Goal: Transaction & Acquisition: Purchase product/service

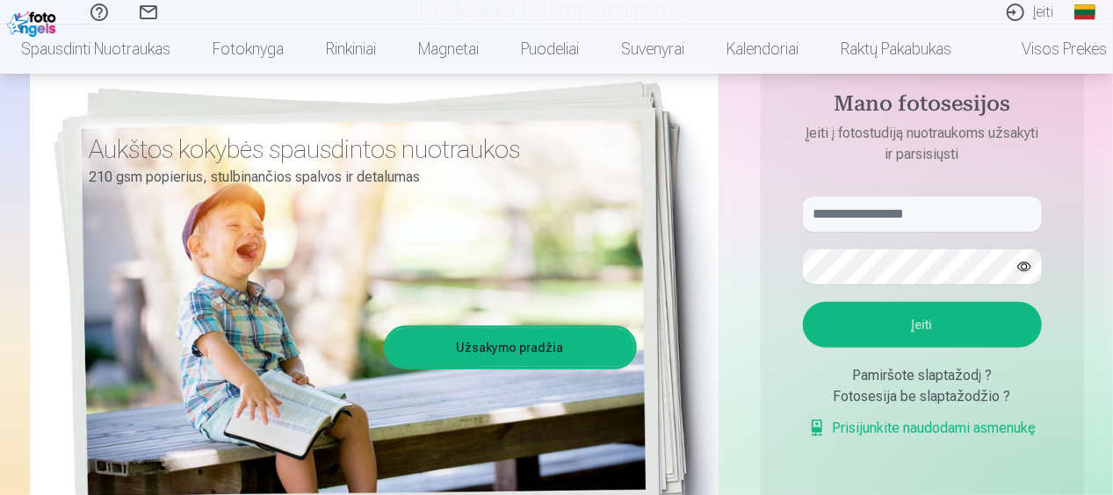
scroll to position [211, 0]
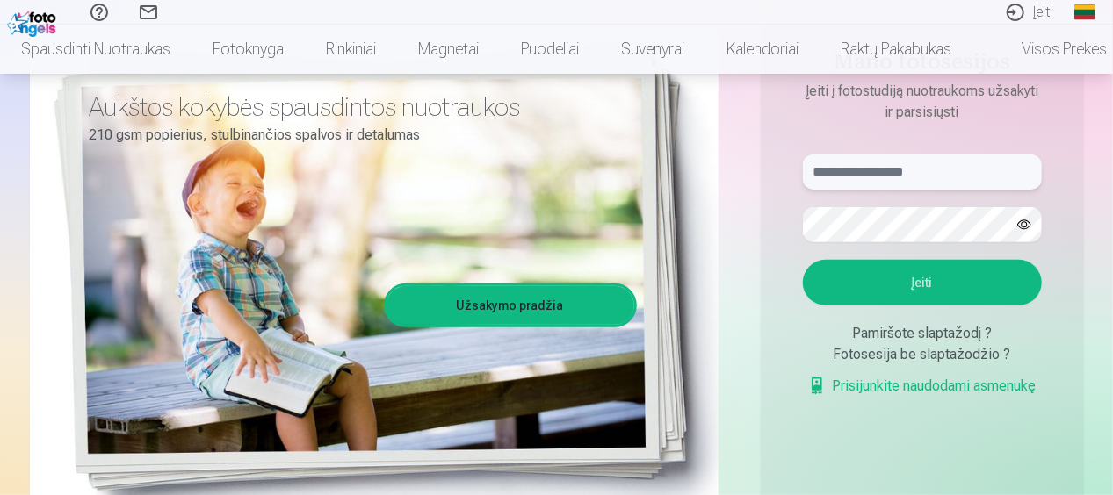
click at [873, 174] on input "text" at bounding box center [922, 172] width 239 height 35
type input "*"
click at [867, 176] on input "*" at bounding box center [922, 172] width 239 height 35
click at [854, 174] on input "***" at bounding box center [922, 172] width 239 height 35
click at [854, 176] on input "***" at bounding box center [922, 172] width 239 height 35
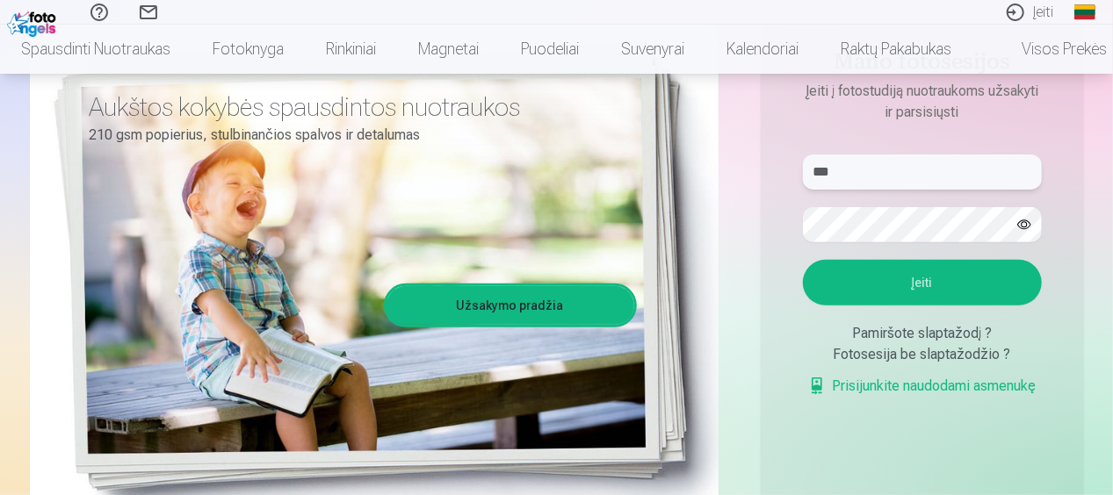
paste input "*"
type input "**********"
click at [1017, 221] on button "button" at bounding box center [1023, 224] width 33 height 33
click at [839, 293] on button "Įeiti" at bounding box center [922, 283] width 239 height 46
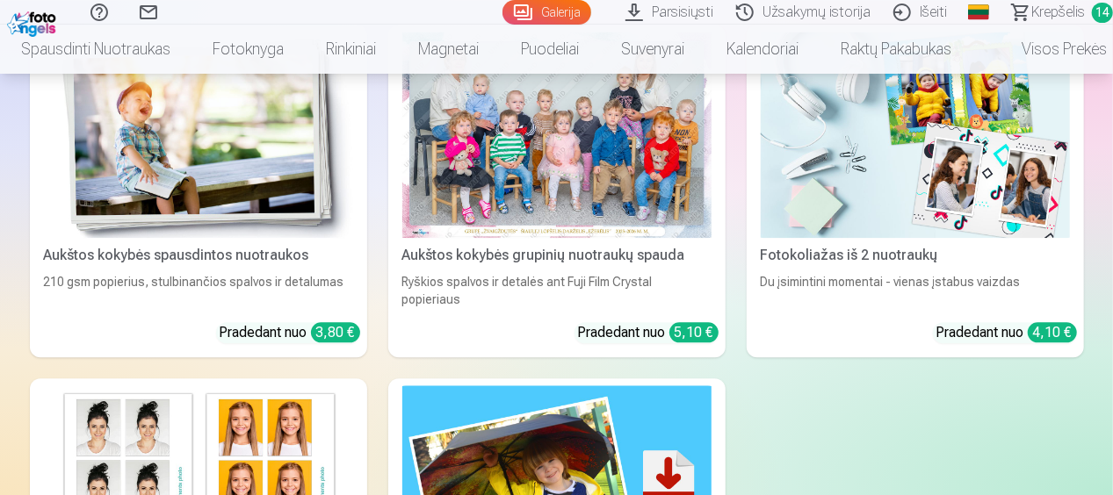
scroll to position [5227, 0]
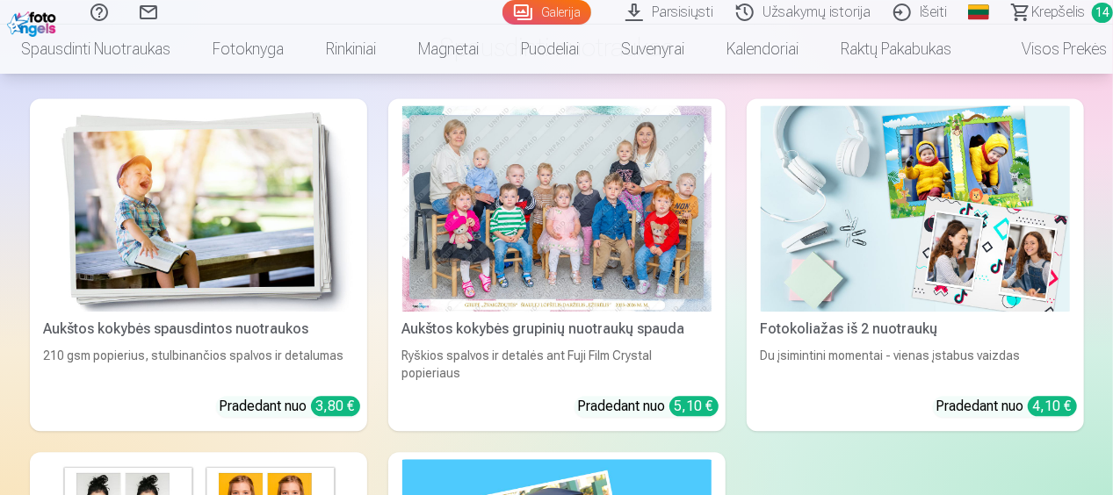
click at [1012, 278] on img at bounding box center [914, 208] width 309 height 206
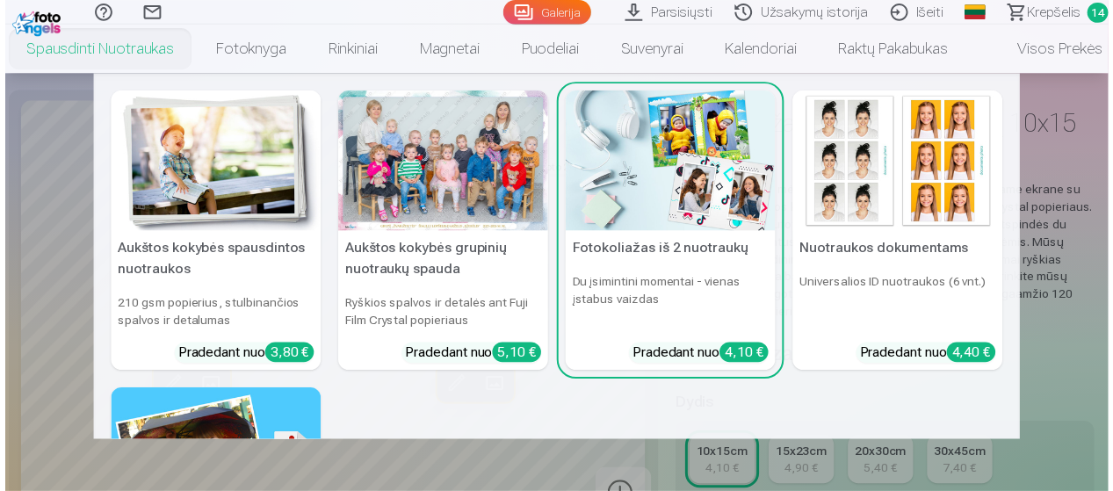
scroll to position [88, 0]
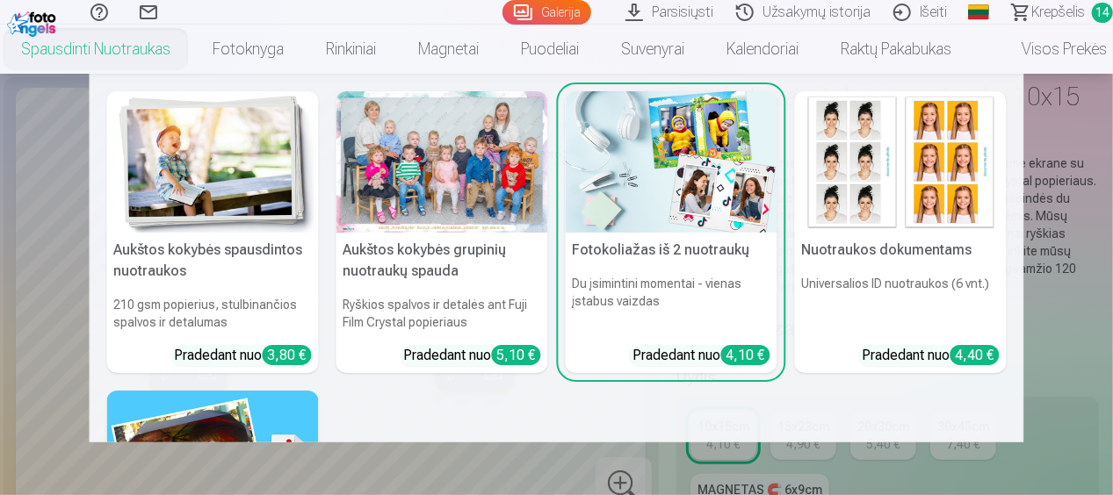
click at [455, 170] on div at bounding box center [442, 161] width 212 height 141
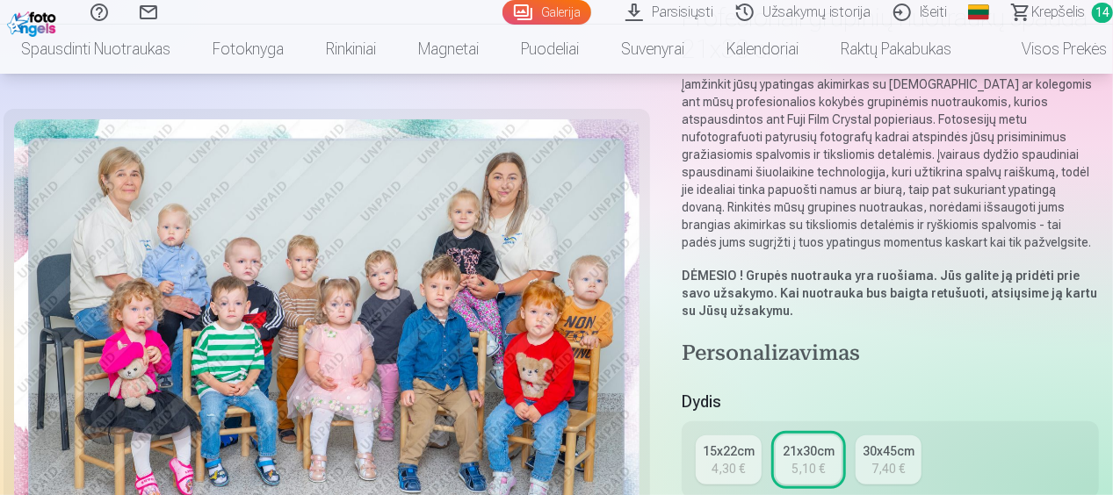
scroll to position [176, 0]
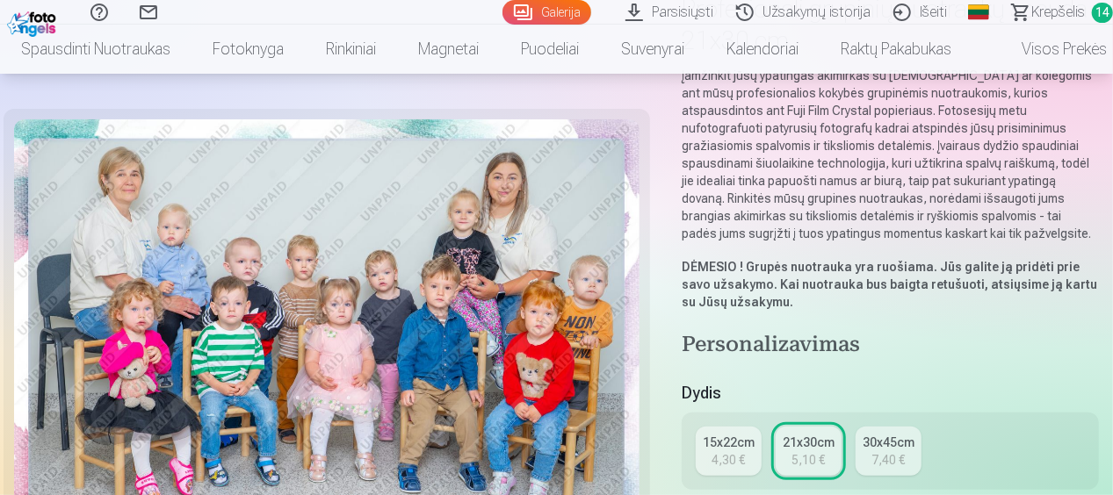
click at [1068, 11] on span "Krepšelis" at bounding box center [1058, 12] width 54 height 21
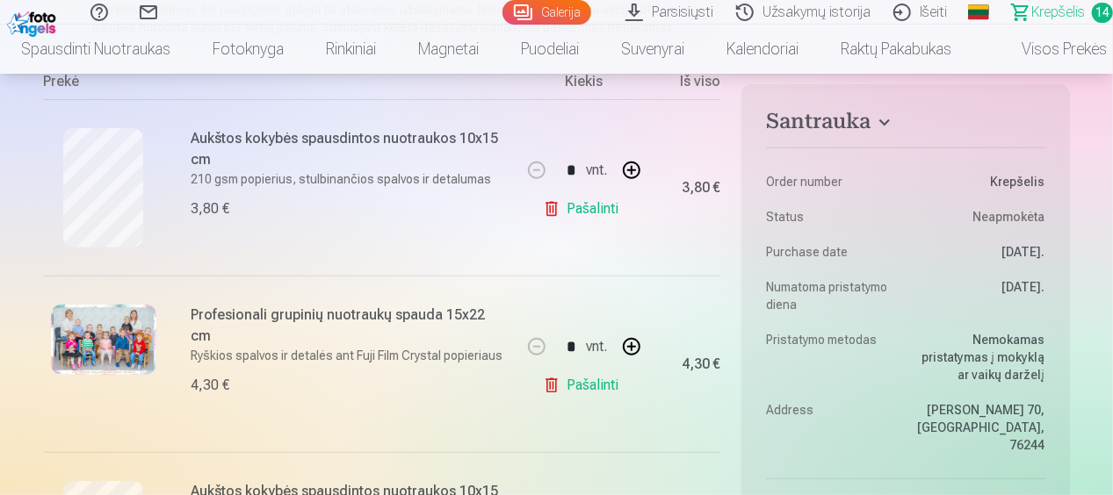
scroll to position [351, 0]
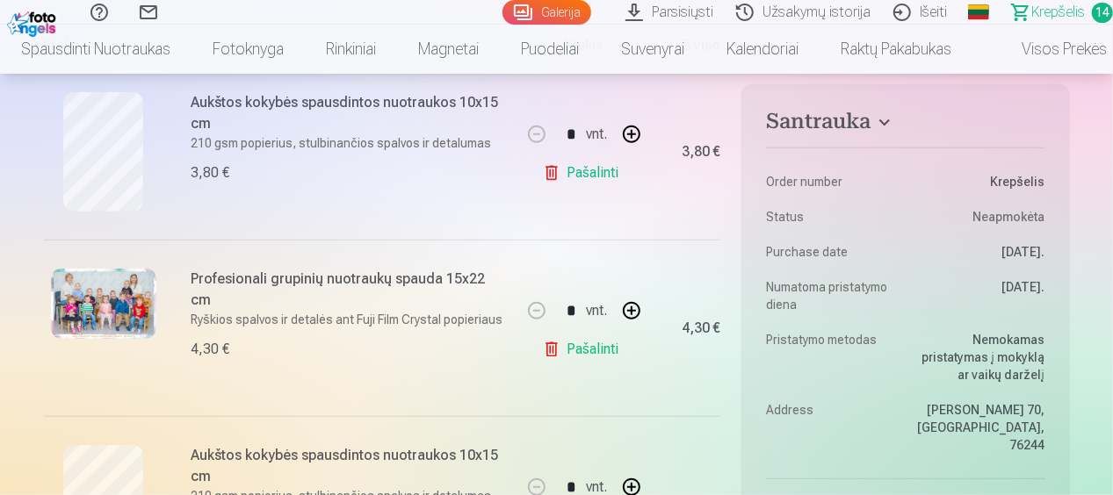
click at [567, 176] on link "Pašalinti" at bounding box center [584, 172] width 83 height 35
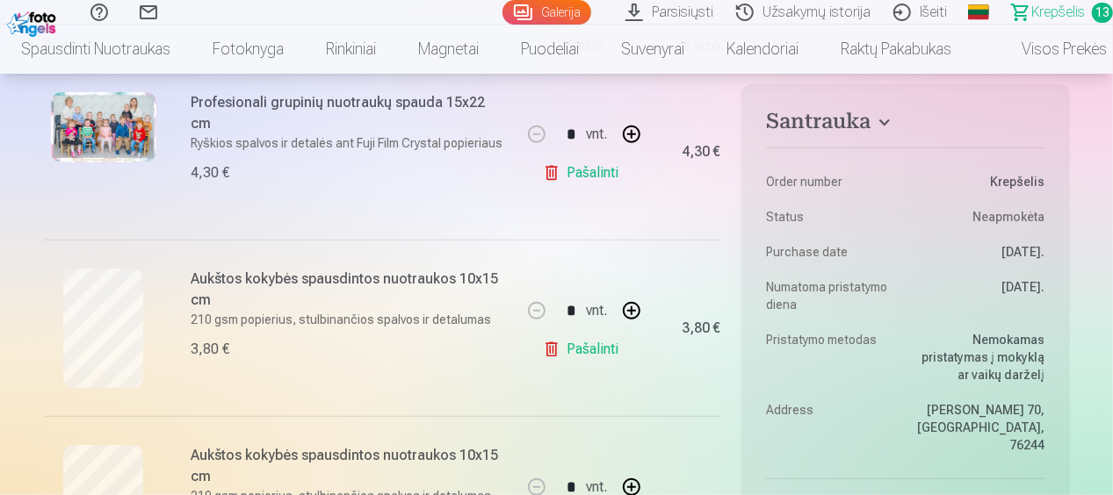
click at [567, 176] on link "Pašalinti" at bounding box center [584, 172] width 83 height 35
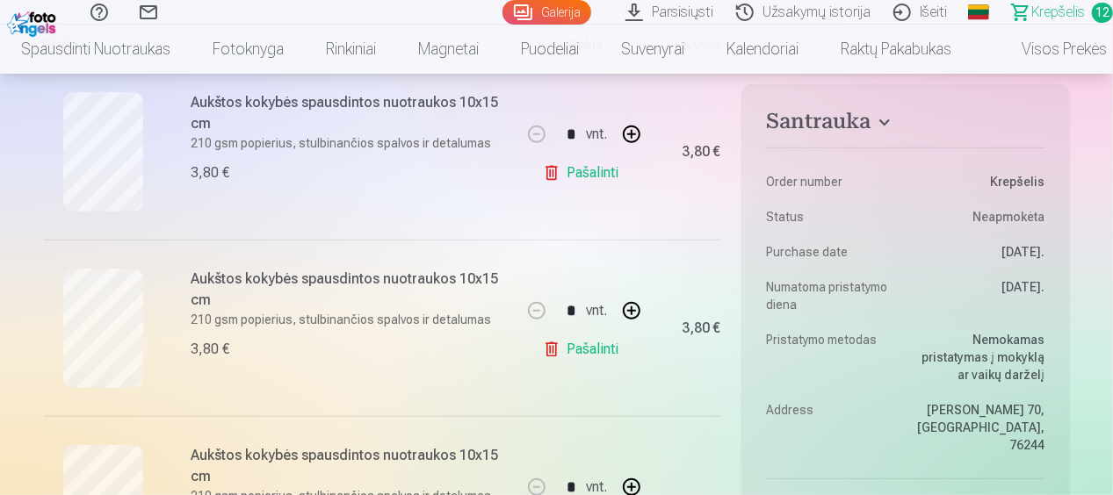
click at [567, 176] on link "Pašalinti" at bounding box center [584, 172] width 83 height 35
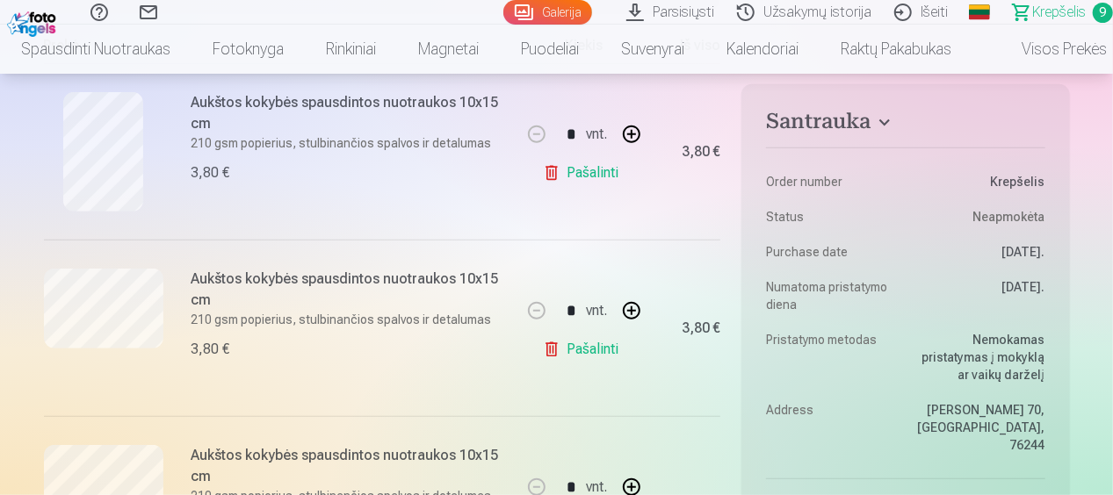
click at [567, 176] on link "Pašalinti" at bounding box center [584, 172] width 83 height 35
click at [567, 175] on link "Pašalinti" at bounding box center [584, 172] width 83 height 35
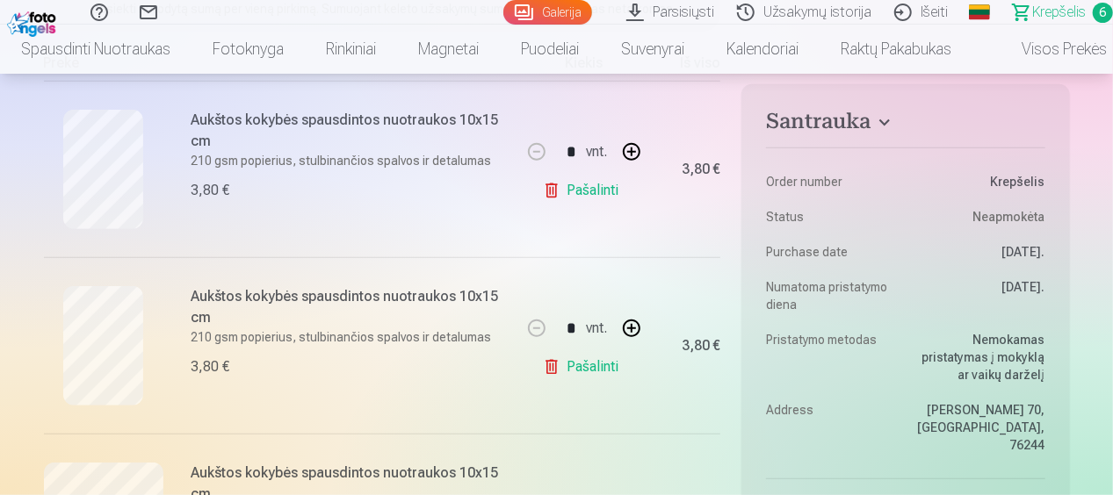
click at [580, 187] on link "Pašalinti" at bounding box center [584, 190] width 83 height 35
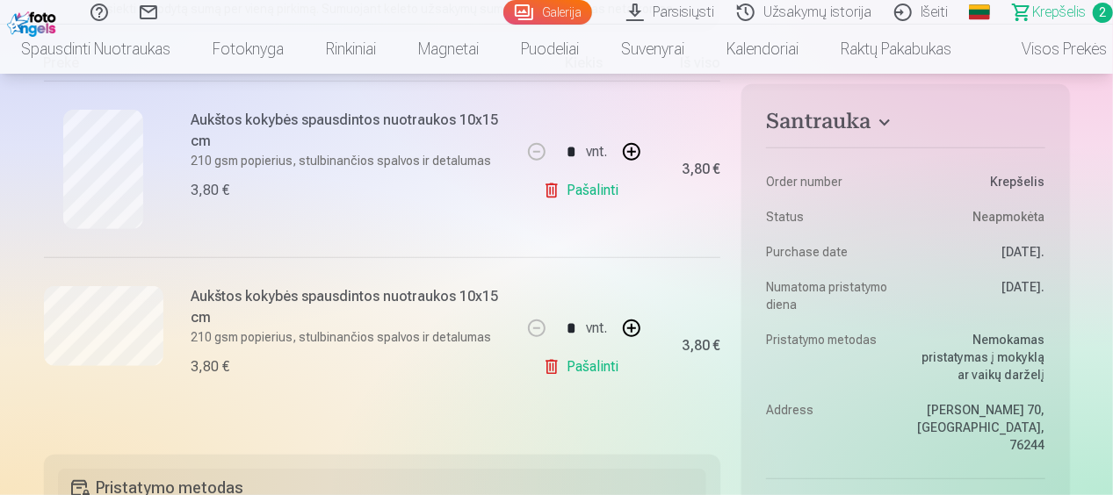
click at [580, 188] on link "Pašalinti" at bounding box center [584, 190] width 83 height 35
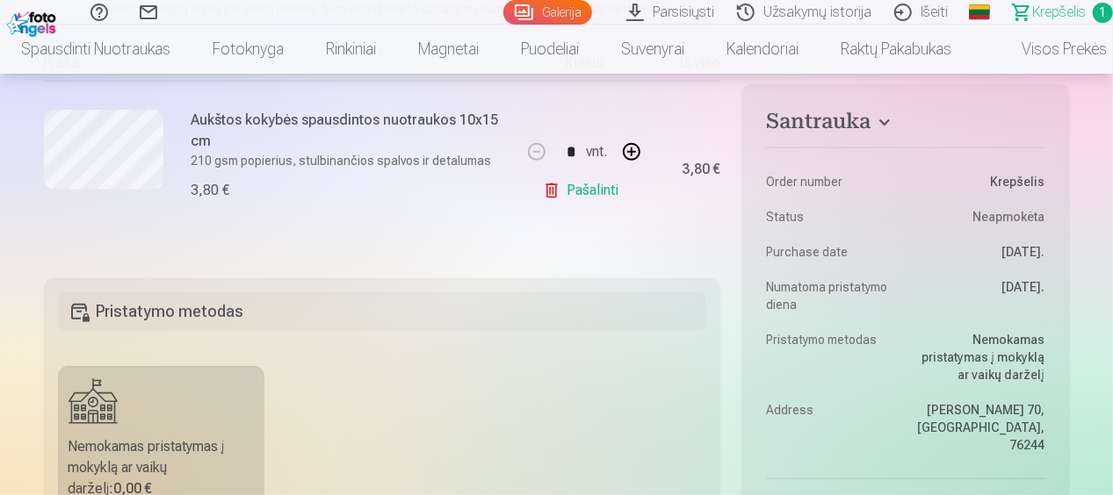
click at [580, 188] on link "Pašalinti" at bounding box center [584, 190] width 83 height 35
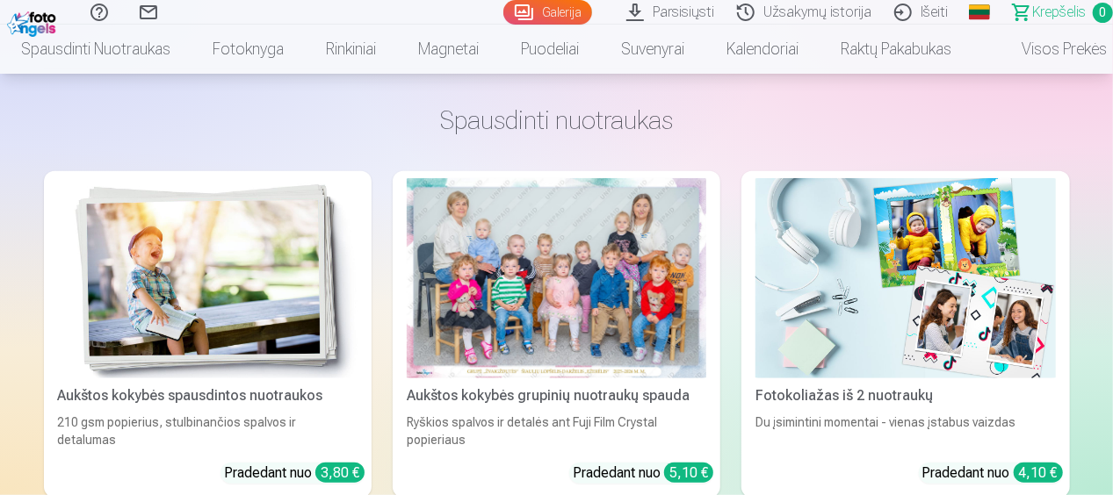
scroll to position [527, 0]
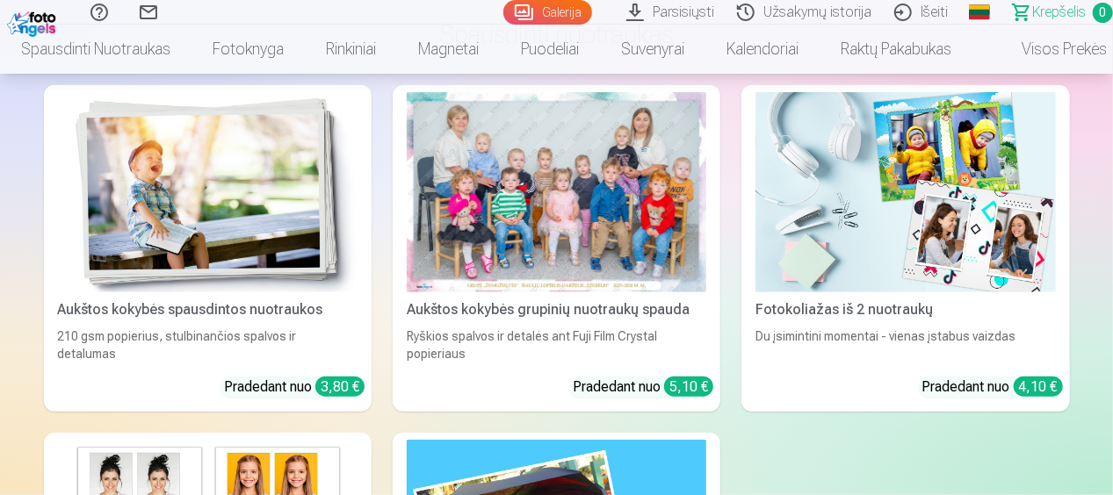
click at [596, 251] on div at bounding box center [556, 192] width 299 height 200
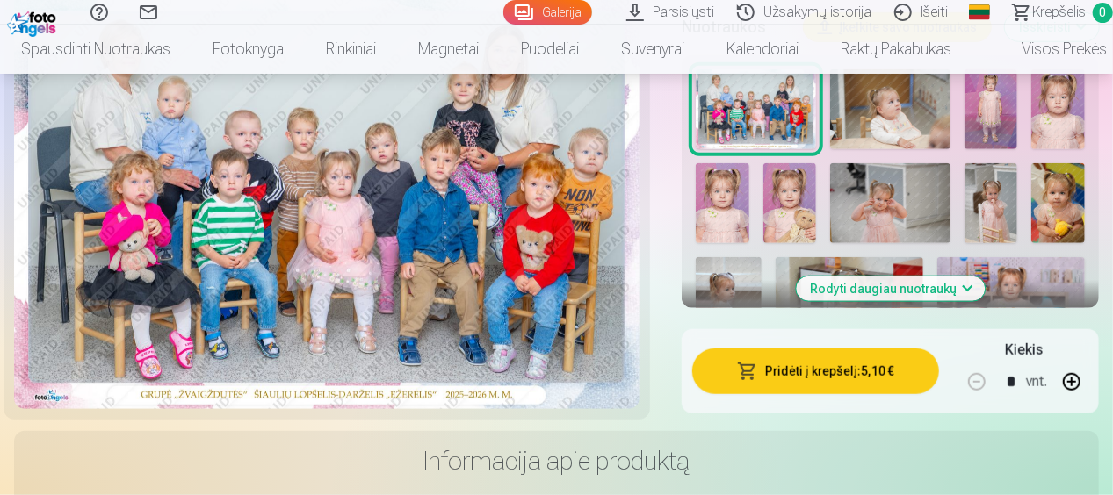
scroll to position [736, 0]
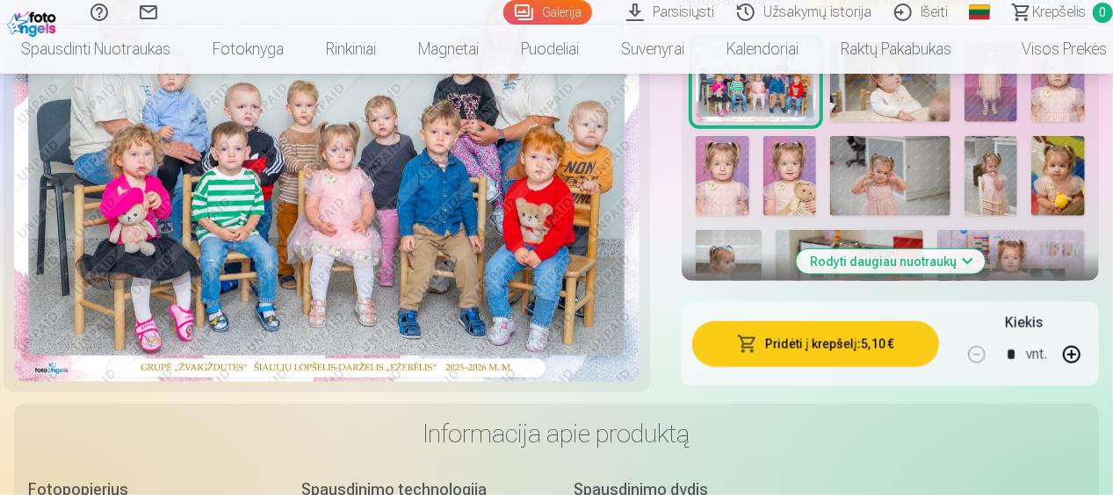
click at [767, 342] on button "Pridėti į krepšelį : 5,10 €" at bounding box center [815, 344] width 247 height 46
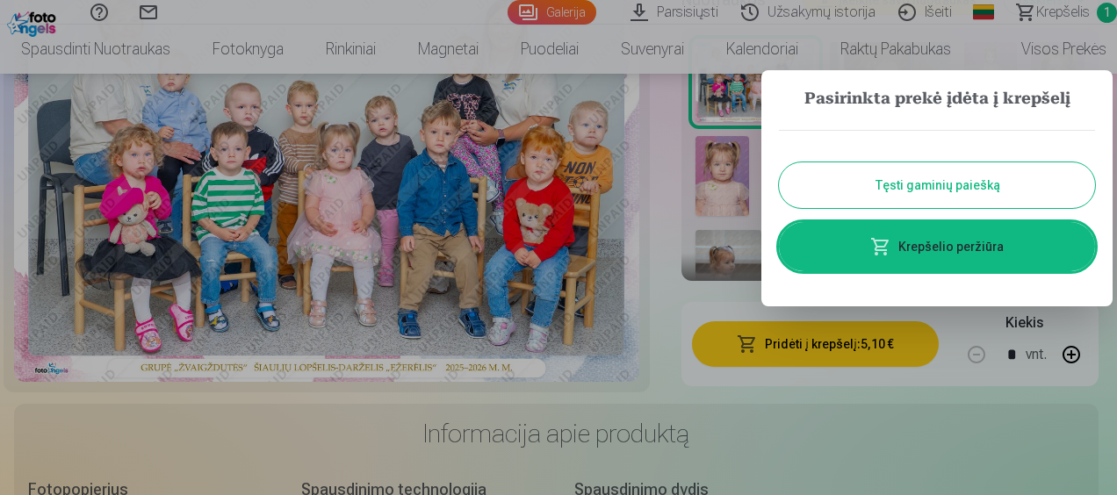
click at [940, 191] on button "Tęsti gaminių paiešką" at bounding box center [937, 185] width 316 height 46
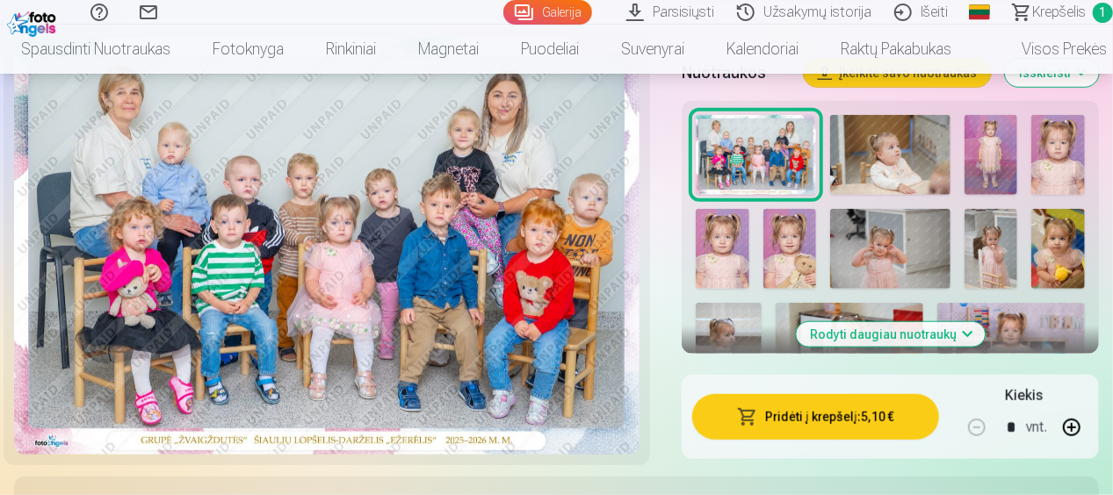
scroll to position [560, 0]
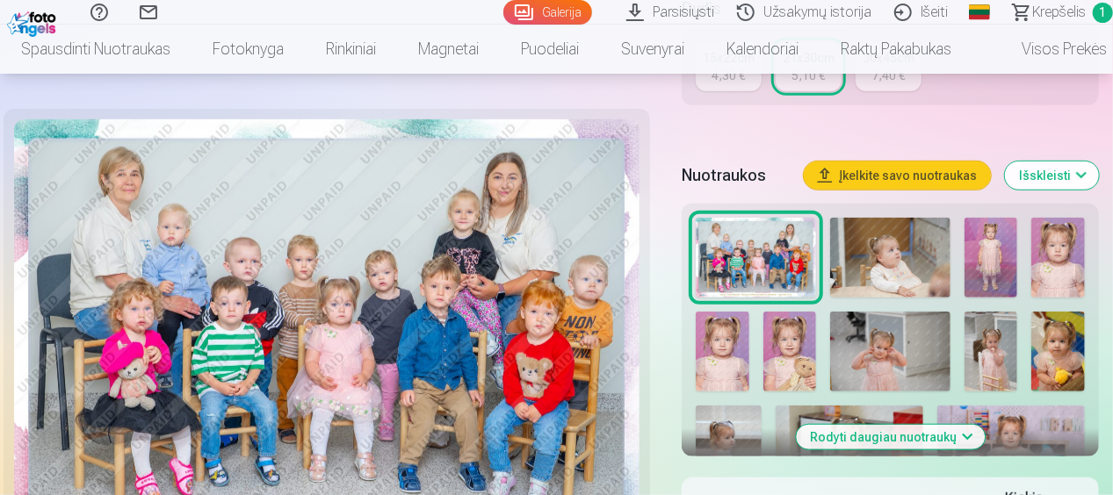
click at [914, 261] on img at bounding box center [890, 258] width 120 height 80
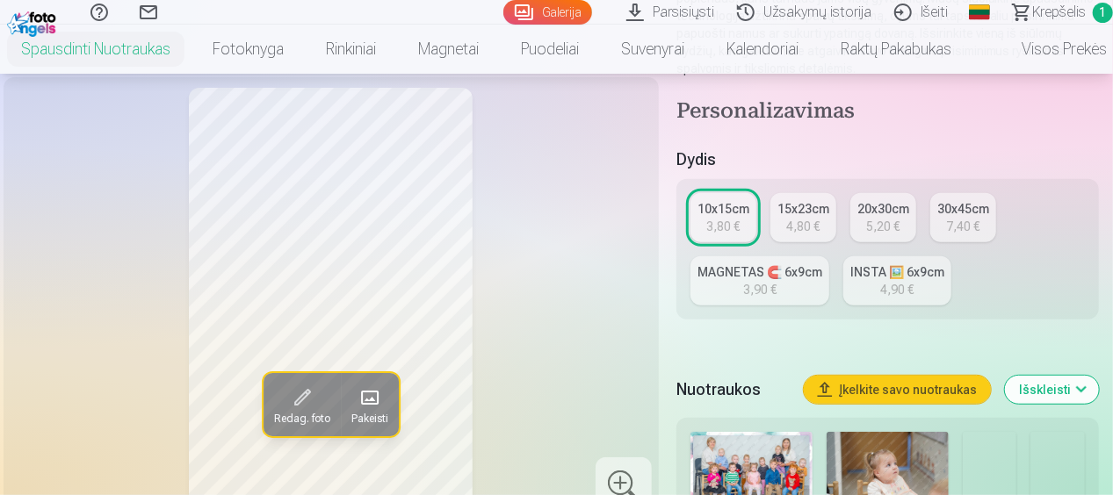
scroll to position [351, 0]
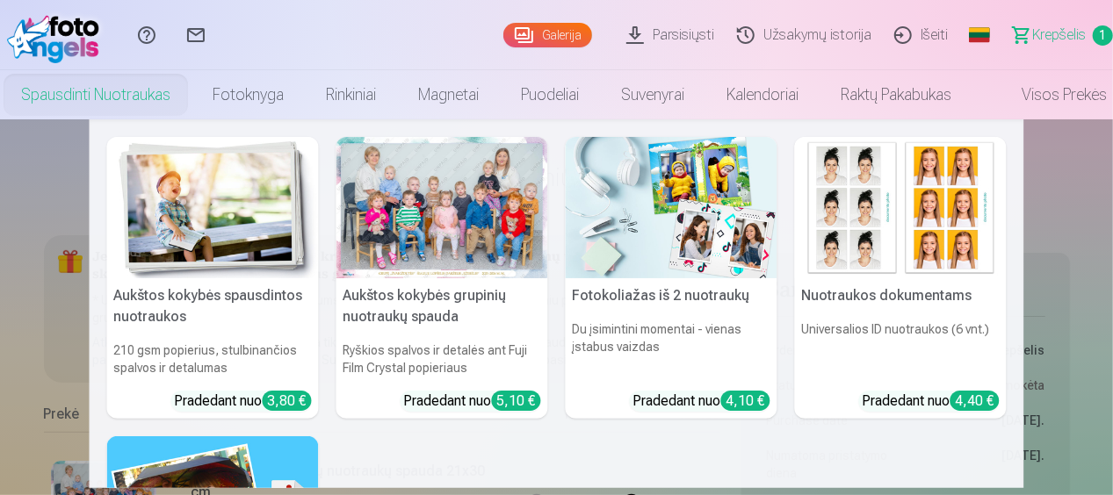
click at [439, 249] on div at bounding box center [442, 207] width 212 height 141
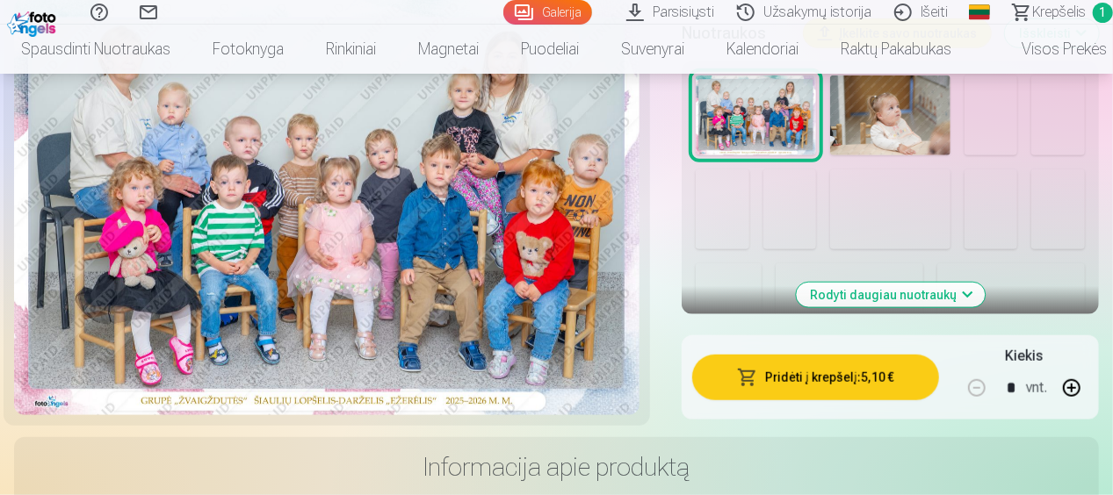
scroll to position [615, 0]
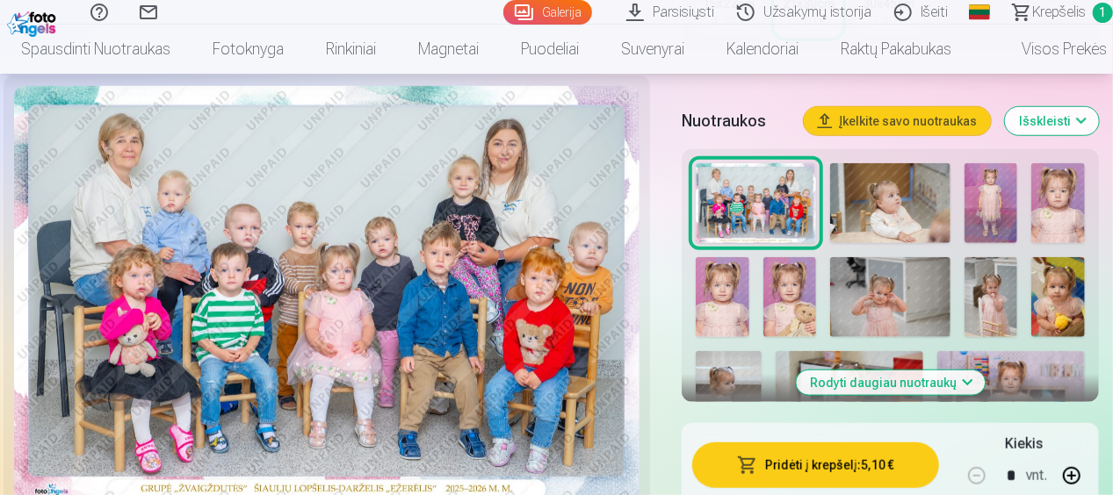
click at [929, 386] on button "Rodyti daugiau nuotraukų" at bounding box center [890, 383] width 189 height 25
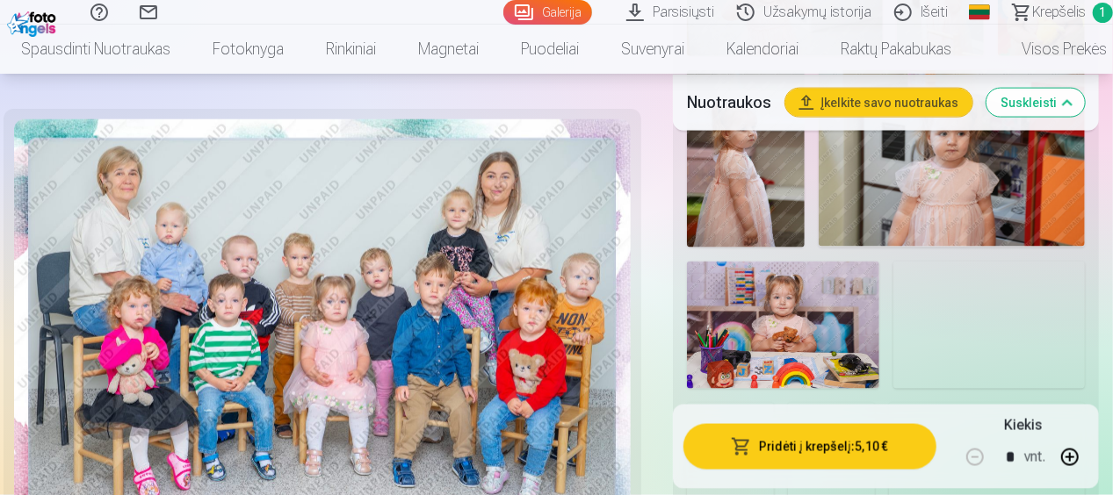
scroll to position [1054, 0]
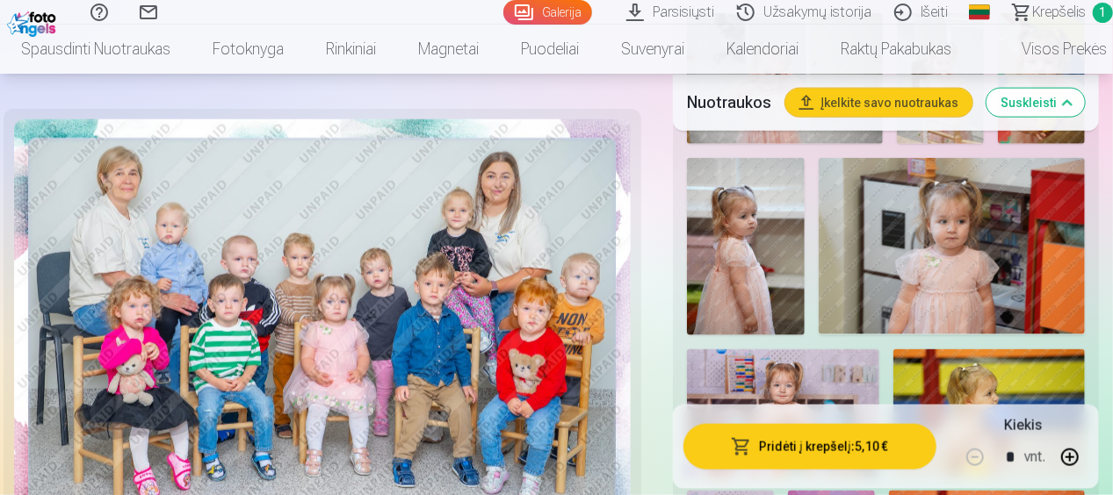
click at [883, 144] on img at bounding box center [785, 78] width 196 height 131
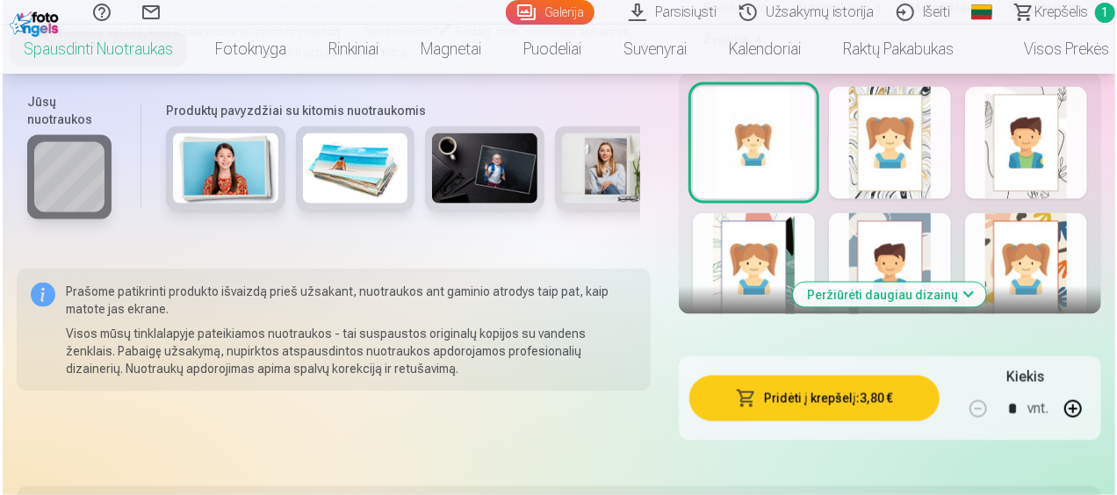
scroll to position [1317, 0]
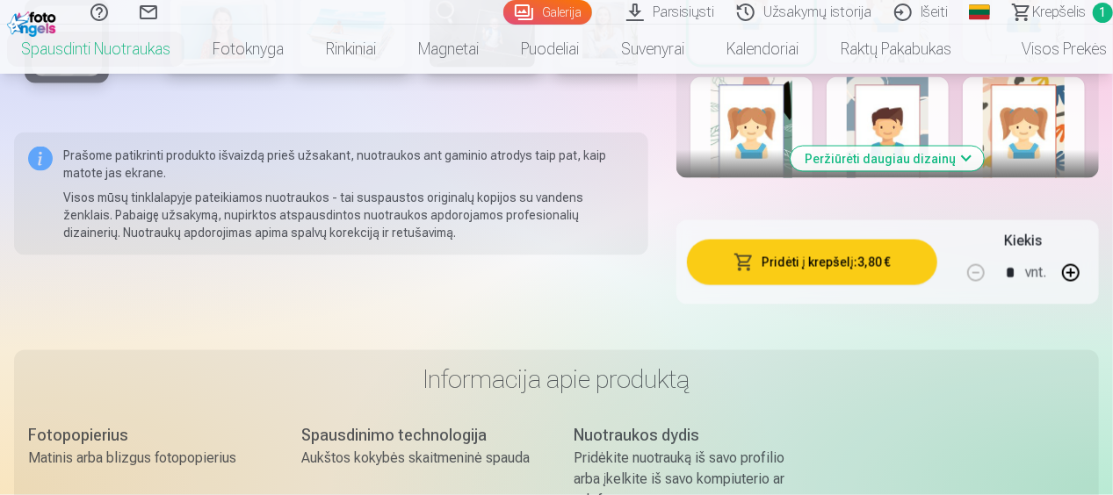
click at [786, 265] on button "Pridėti į krepšelį : 3,80 €" at bounding box center [812, 263] width 250 height 46
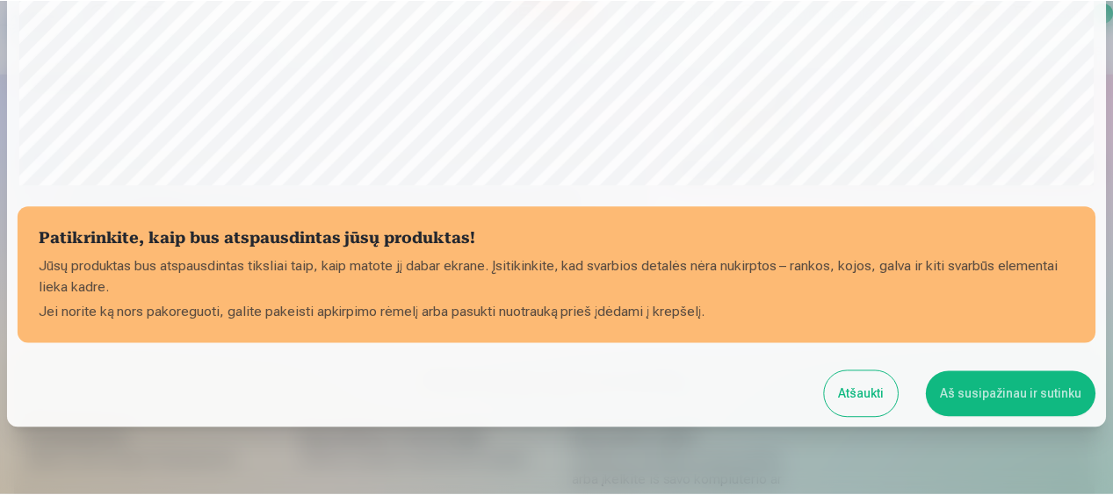
scroll to position [706, 0]
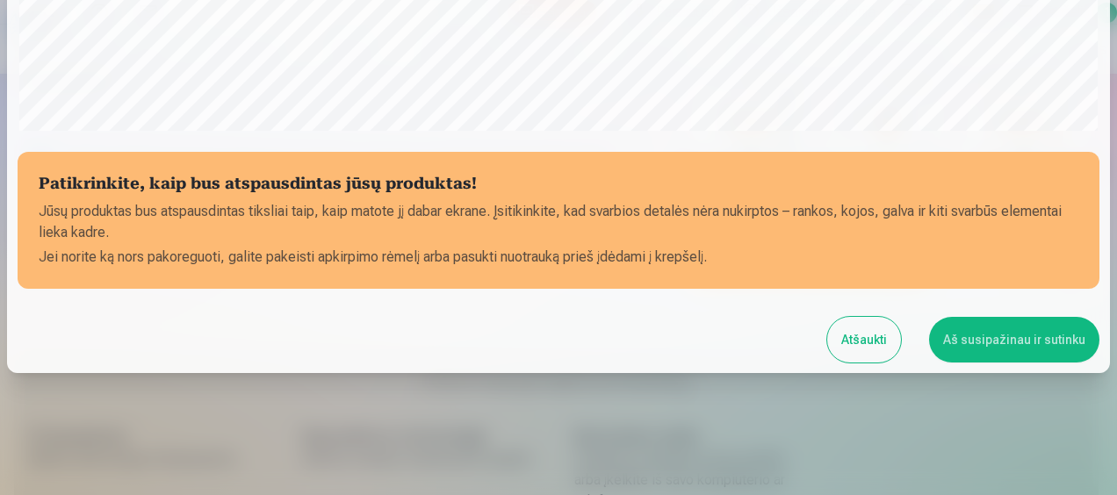
click at [876, 350] on button "Atšaukti" at bounding box center [864, 340] width 74 height 46
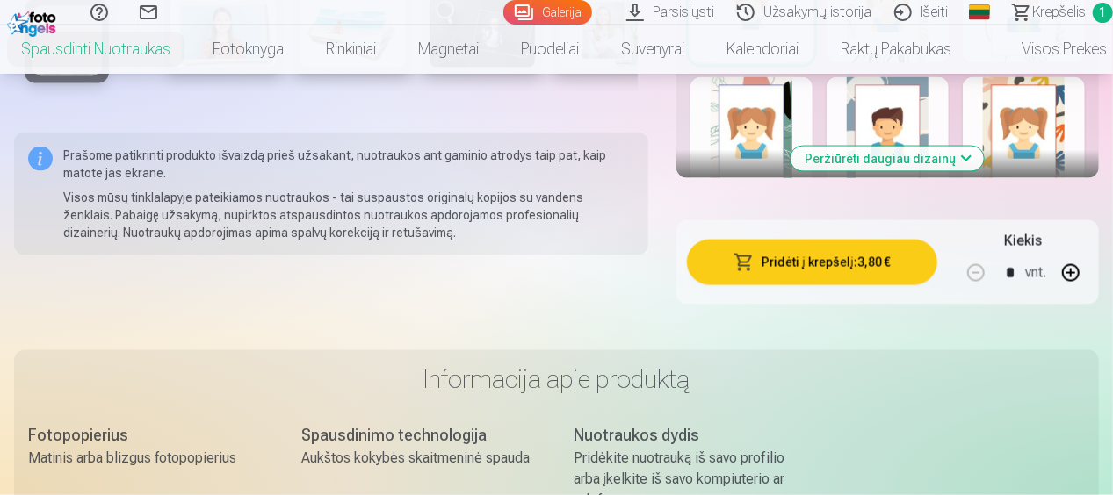
click at [803, 262] on button "Pridėti į krepšelį : 3,80 €" at bounding box center [812, 263] width 250 height 46
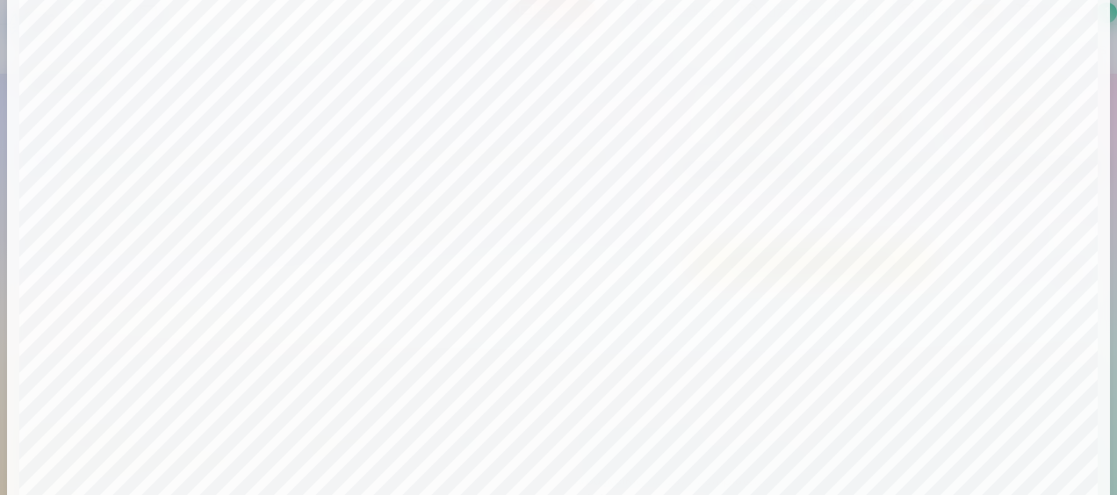
scroll to position [351, 0]
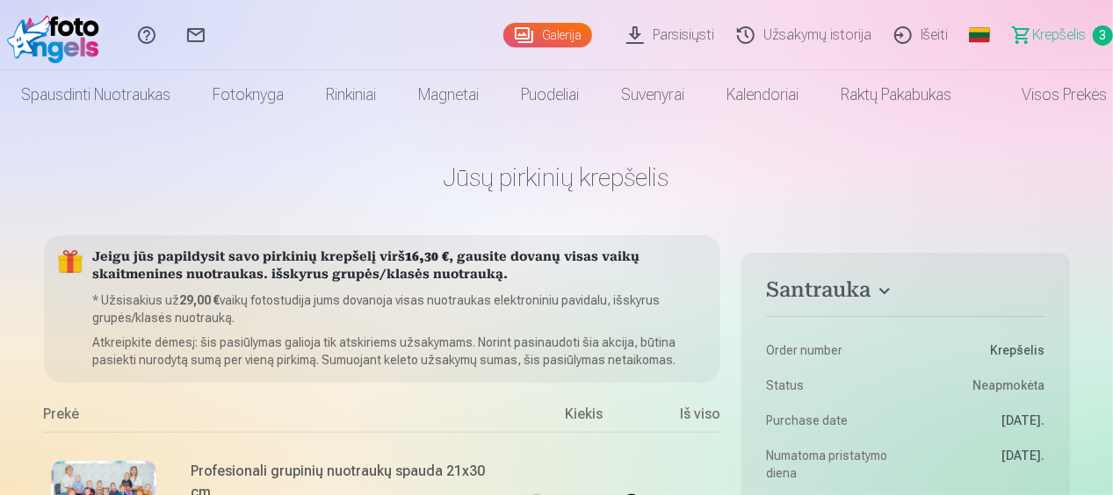
click at [1059, 37] on span "Krepšelis" at bounding box center [1059, 35] width 54 height 21
click at [1065, 33] on span "Krepšelis" at bounding box center [1059, 35] width 54 height 21
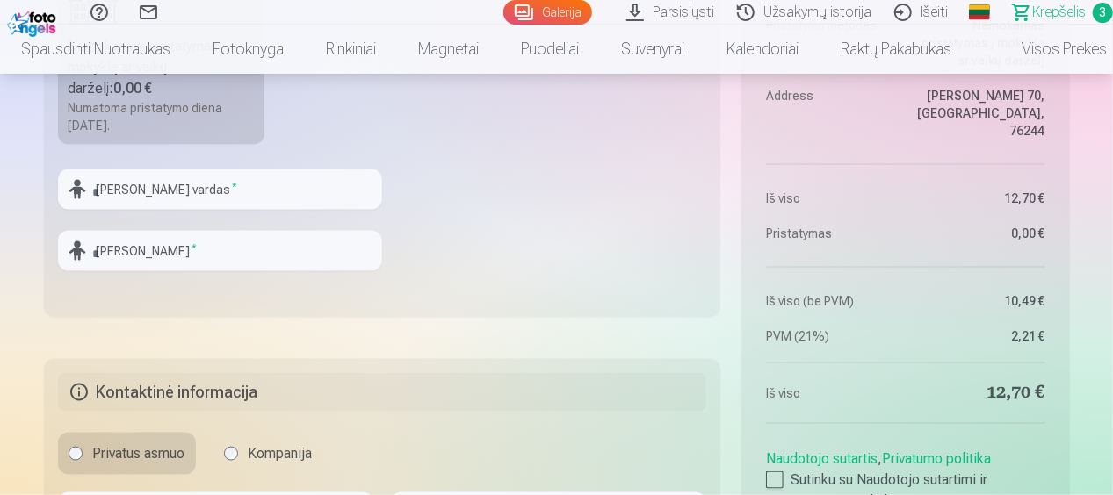
scroll to position [966, 0]
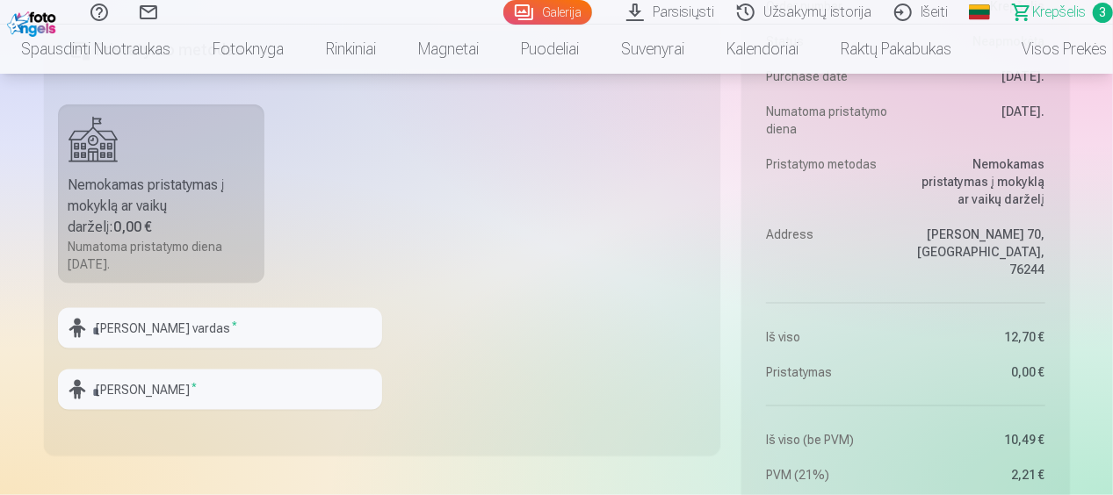
click at [1079, 11] on span "Krepšelis" at bounding box center [1059, 12] width 54 height 21
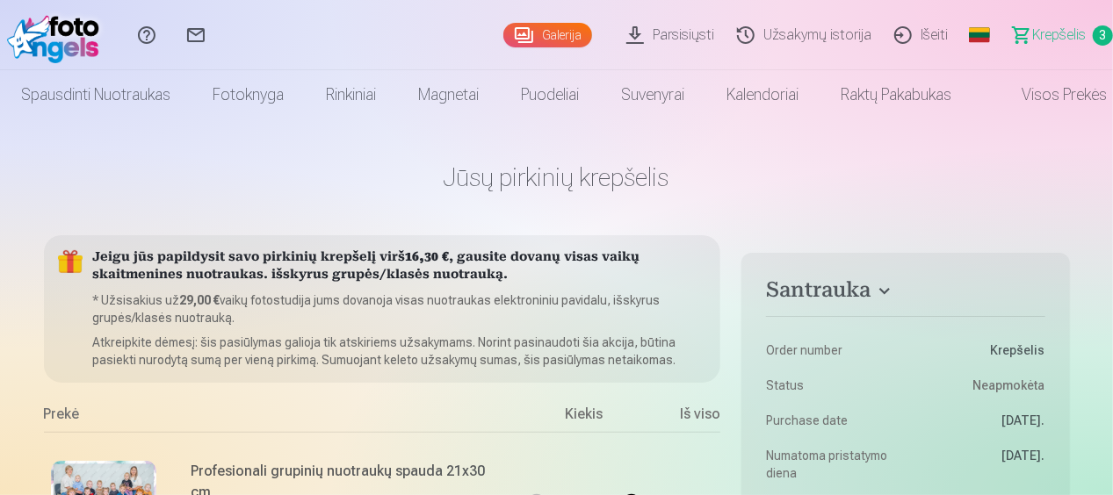
click at [1058, 37] on span "Krepšelis" at bounding box center [1059, 35] width 54 height 21
click at [521, 190] on h1 "Jūsų pirkinių krepšelis" at bounding box center [557, 178] width 1026 height 32
click at [1025, 31] on link "Krepšelis 3" at bounding box center [1055, 35] width 116 height 70
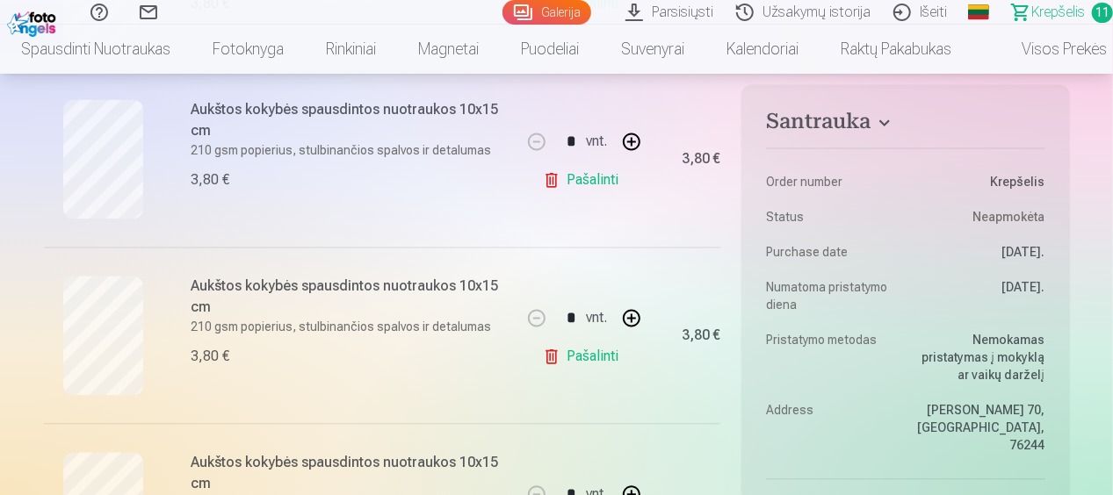
scroll to position [1844, 0]
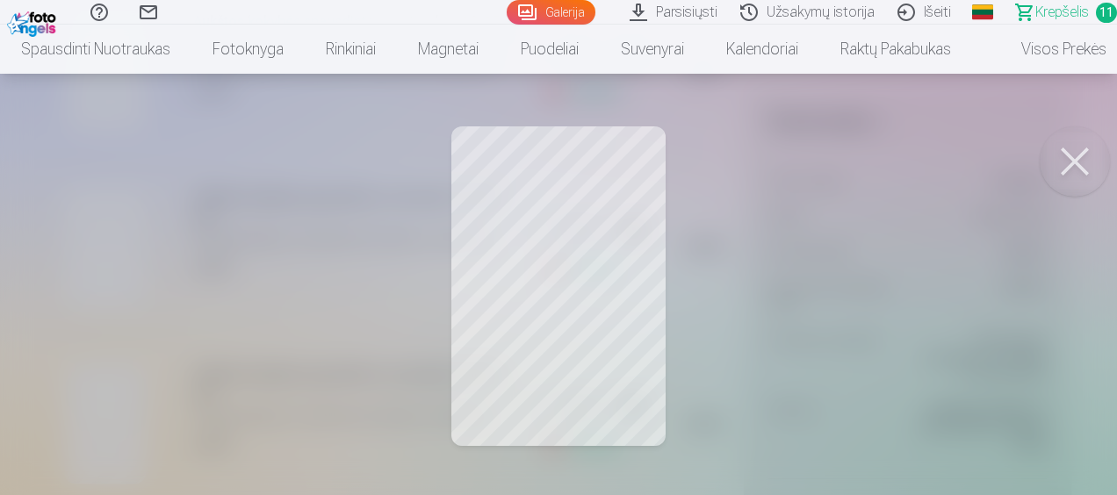
click at [1094, 176] on button at bounding box center [1075, 161] width 70 height 70
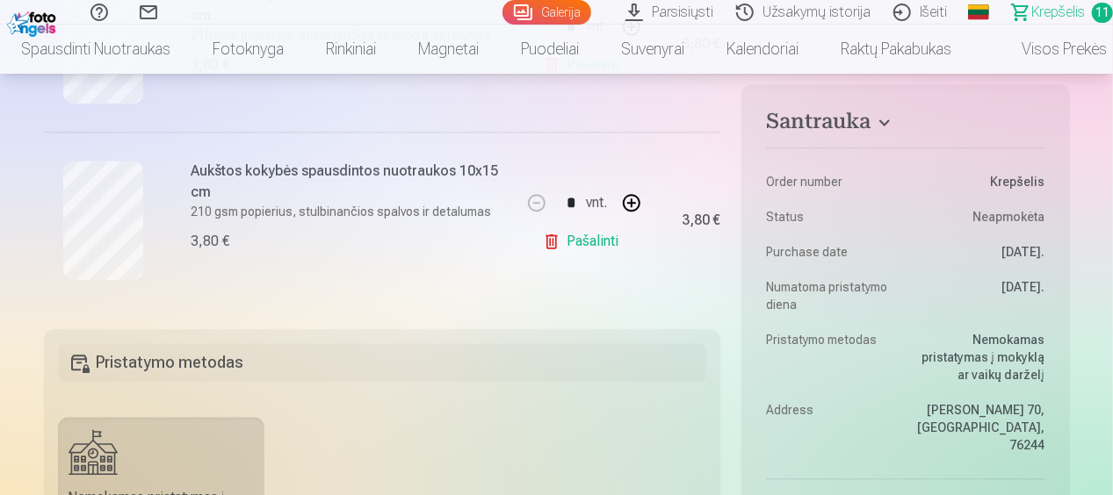
scroll to position [2108, 0]
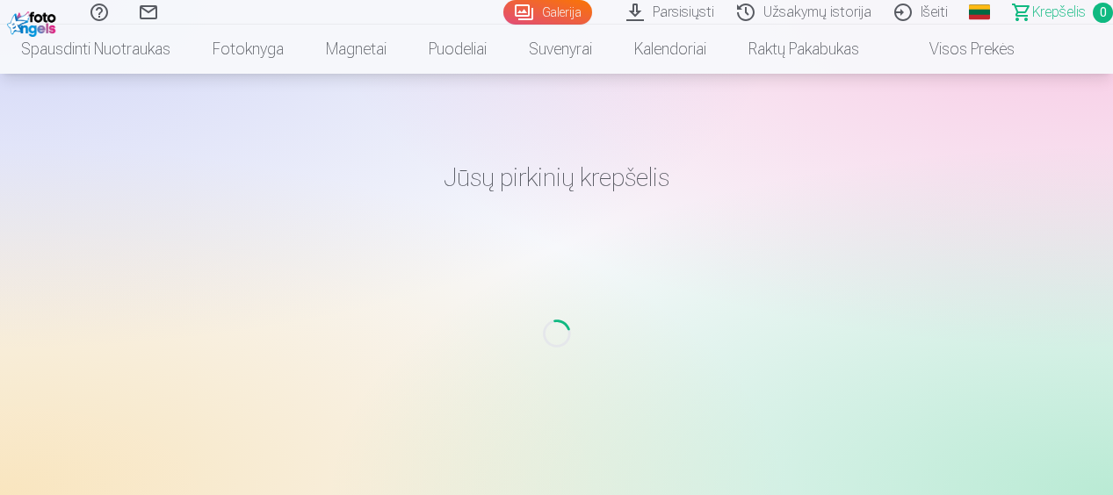
scroll to position [9979, 0]
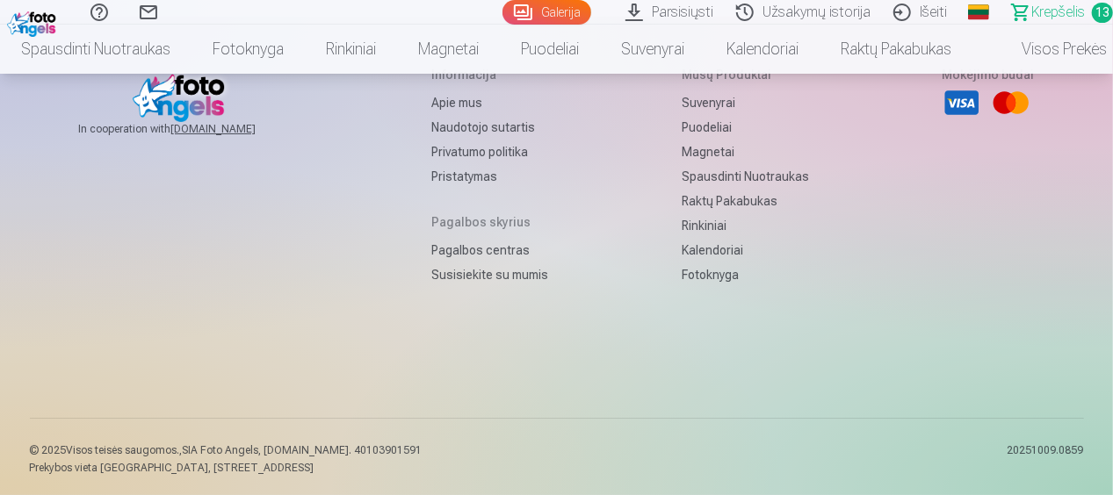
click at [1051, 7] on span "Krepšelis" at bounding box center [1058, 12] width 54 height 21
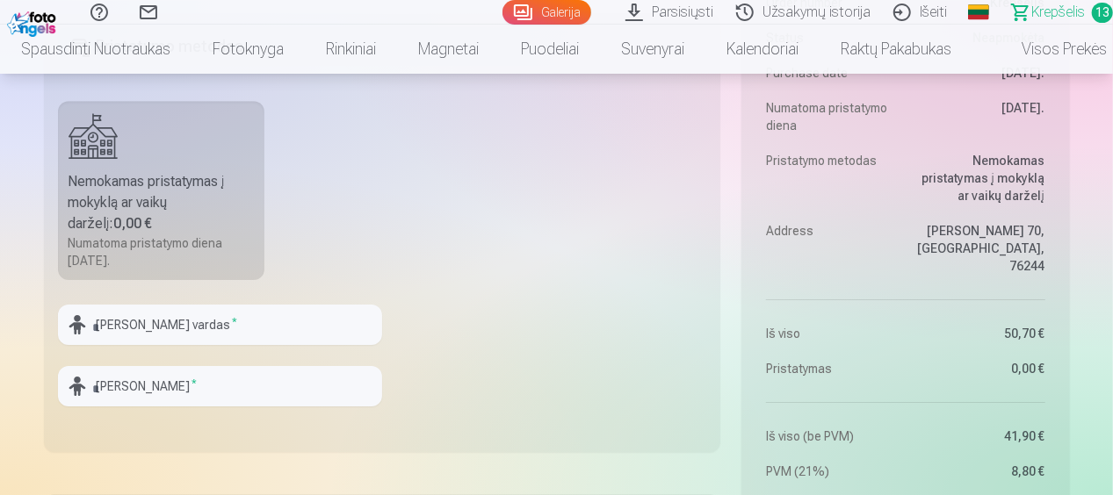
scroll to position [2722, 0]
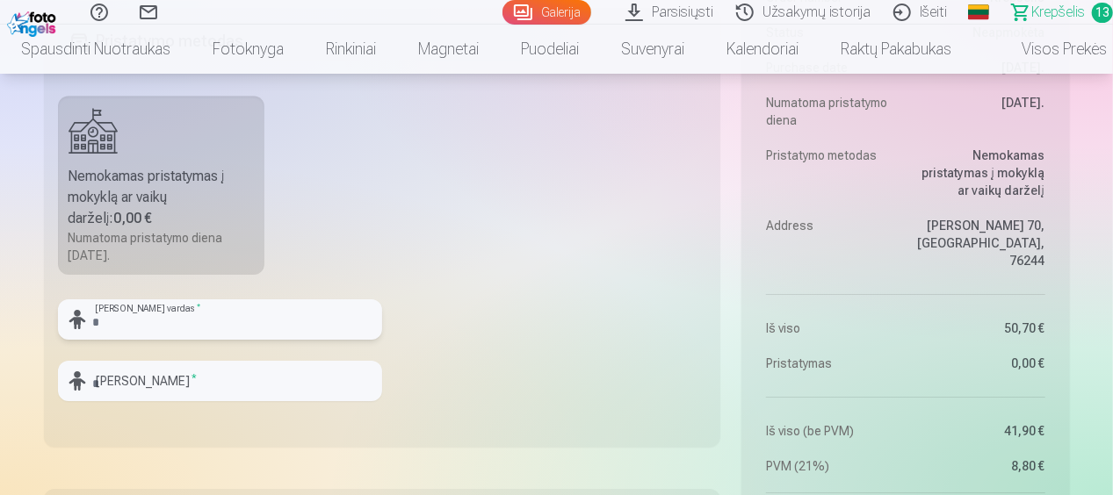
click at [129, 313] on input "text" at bounding box center [220, 319] width 324 height 40
type input "******"
click at [112, 374] on input "text" at bounding box center [220, 381] width 324 height 40
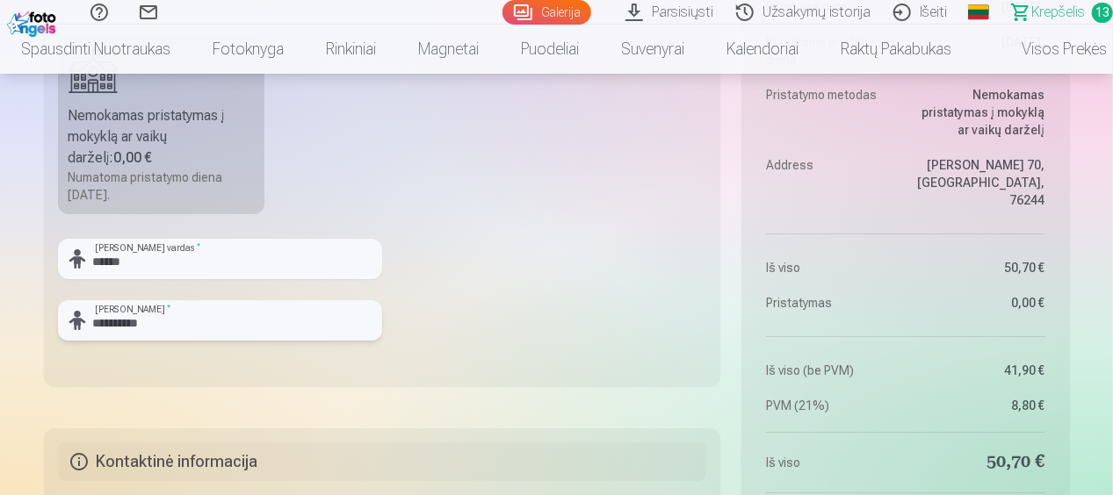
scroll to position [2810, 0]
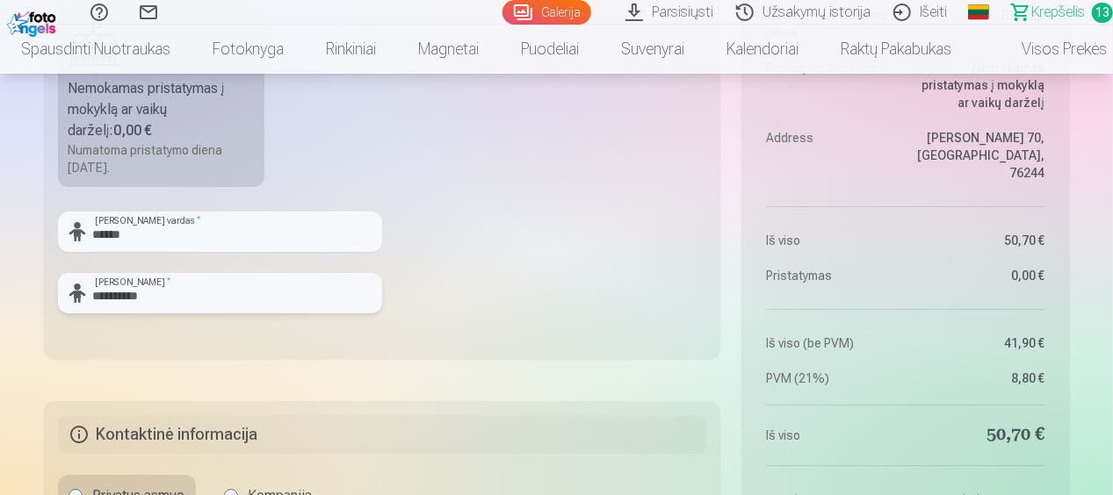
type input "**********"
click at [199, 222] on input "******" at bounding box center [220, 232] width 324 height 40
click at [191, 293] on input "**********" at bounding box center [220, 293] width 324 height 40
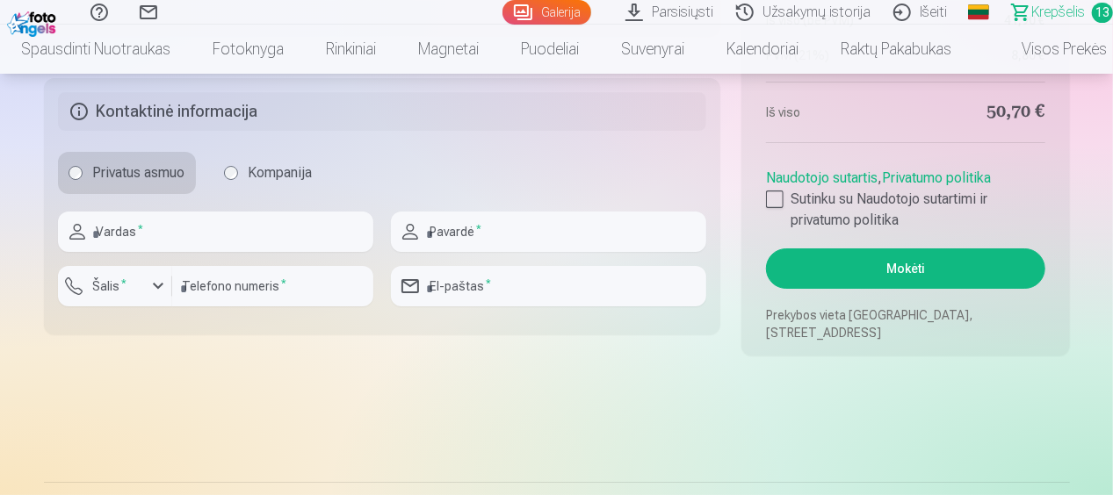
scroll to position [3074, 0]
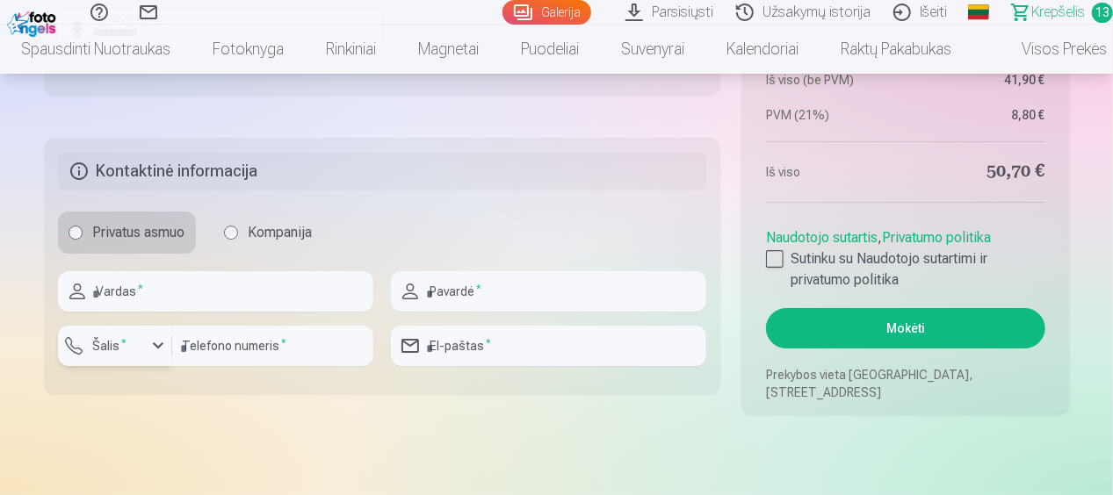
click at [160, 345] on div "button" at bounding box center [158, 345] width 21 height 21
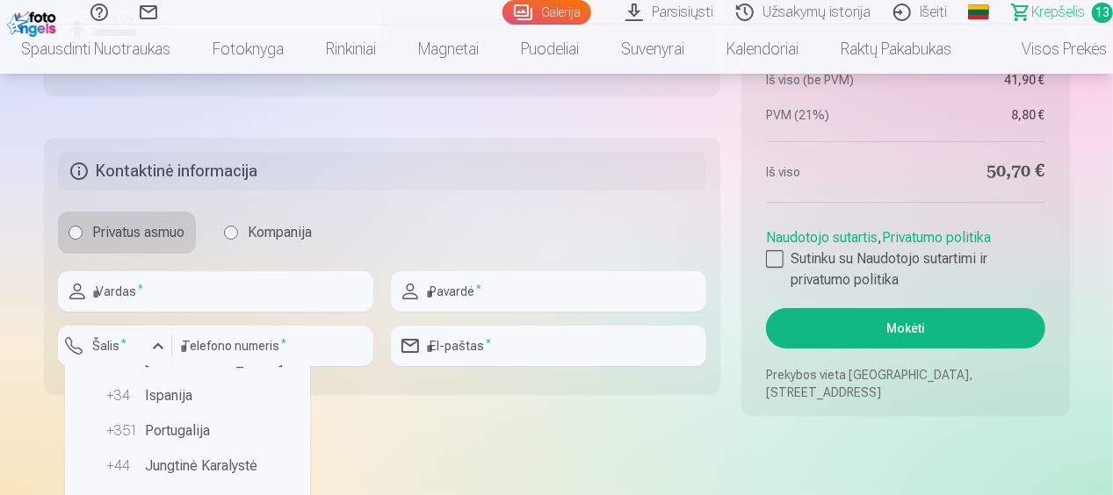
scroll to position [439, 0]
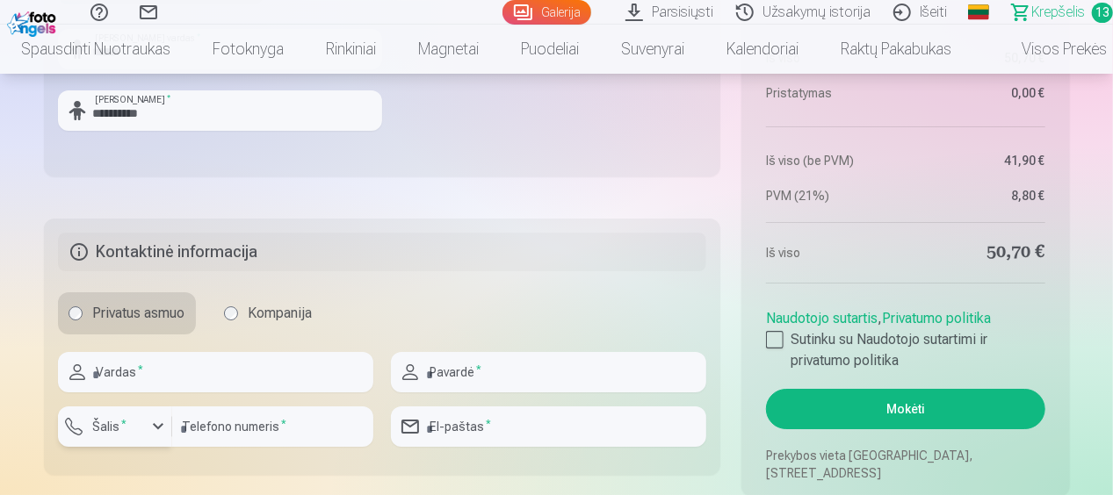
scroll to position [3074, 0]
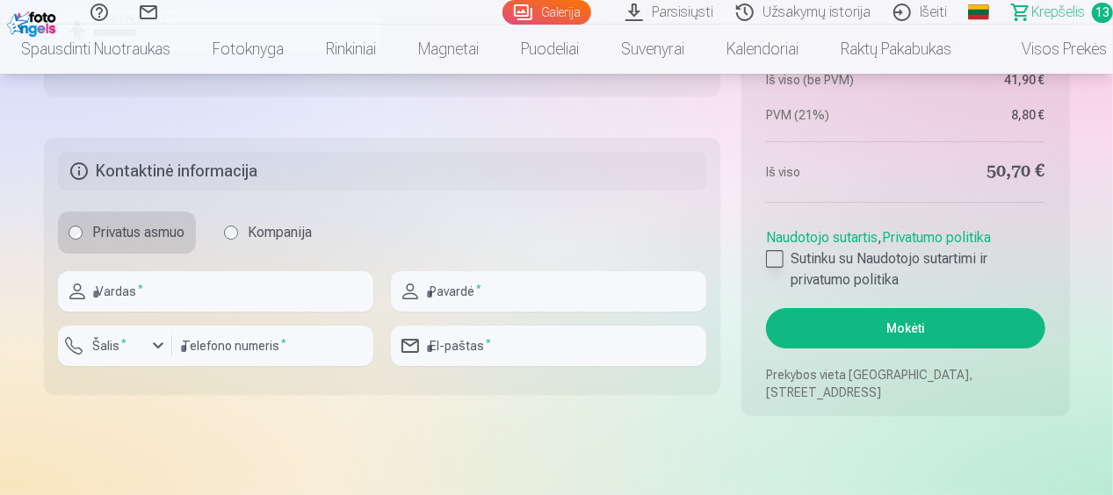
click at [781, 258] on div at bounding box center [775, 259] width 18 height 18
click at [868, 327] on button "Mokėti" at bounding box center [905, 328] width 278 height 40
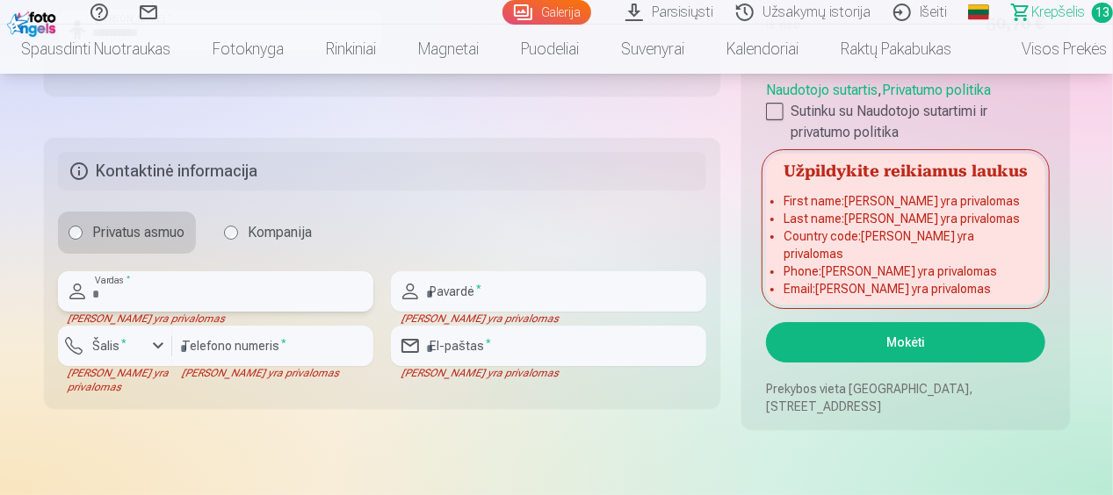
click at [136, 282] on input "text" at bounding box center [215, 291] width 315 height 40
click at [429, 162] on h5 "Kontaktinė informacija" at bounding box center [382, 171] width 649 height 39
click at [144, 285] on input "text" at bounding box center [215, 291] width 315 height 40
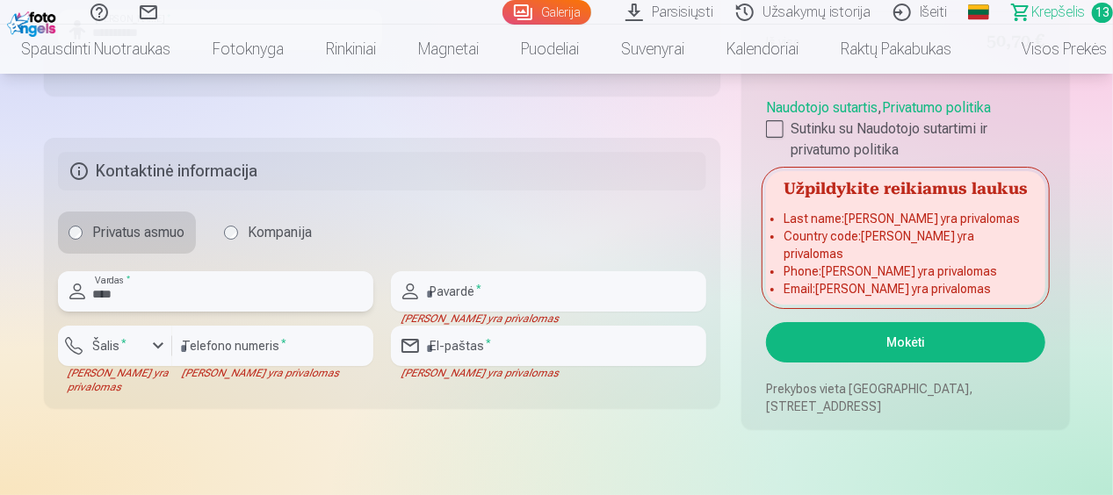
type input "****"
click at [464, 281] on input "text" at bounding box center [548, 291] width 315 height 40
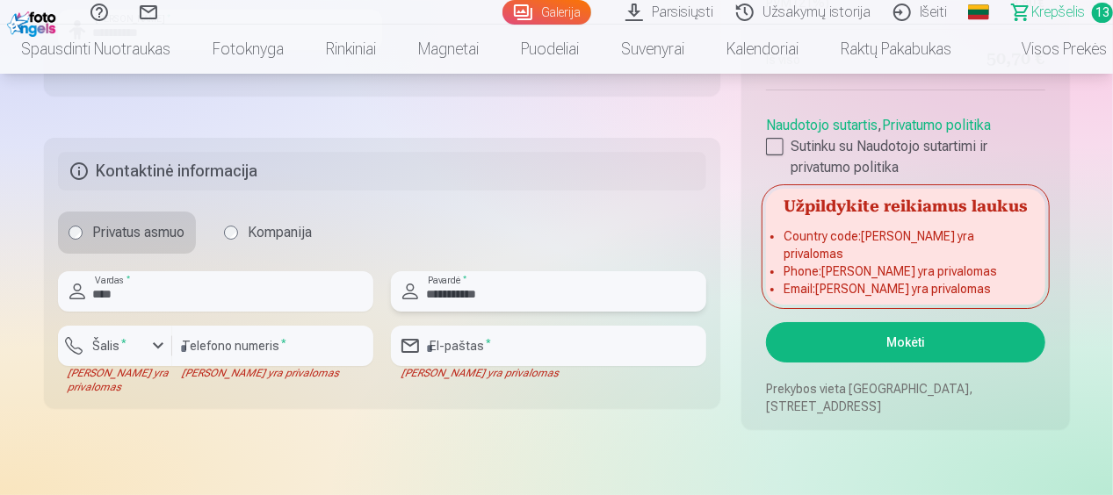
type input "**********"
click at [201, 350] on input "number" at bounding box center [272, 346] width 201 height 40
click at [157, 342] on div "button" at bounding box center [158, 345] width 21 height 21
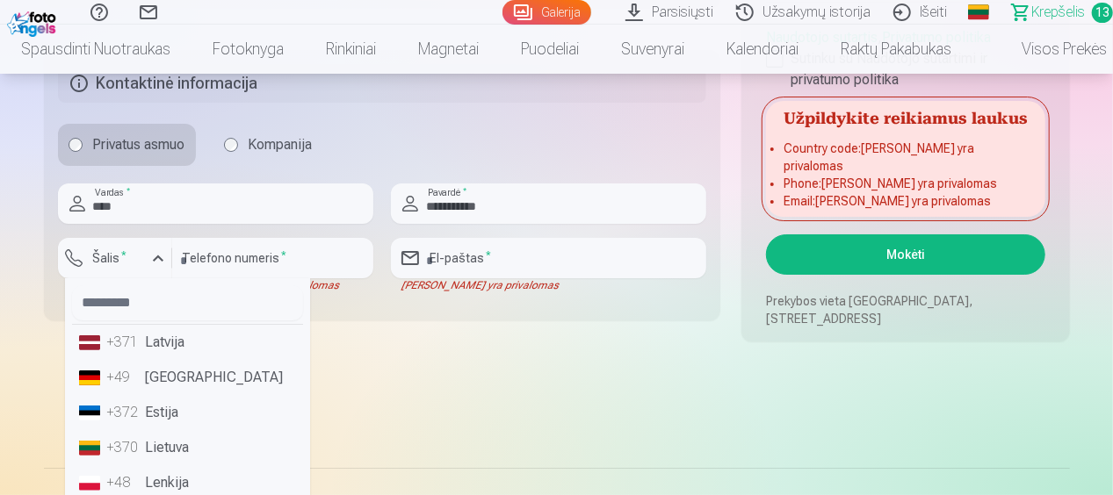
scroll to position [88, 0]
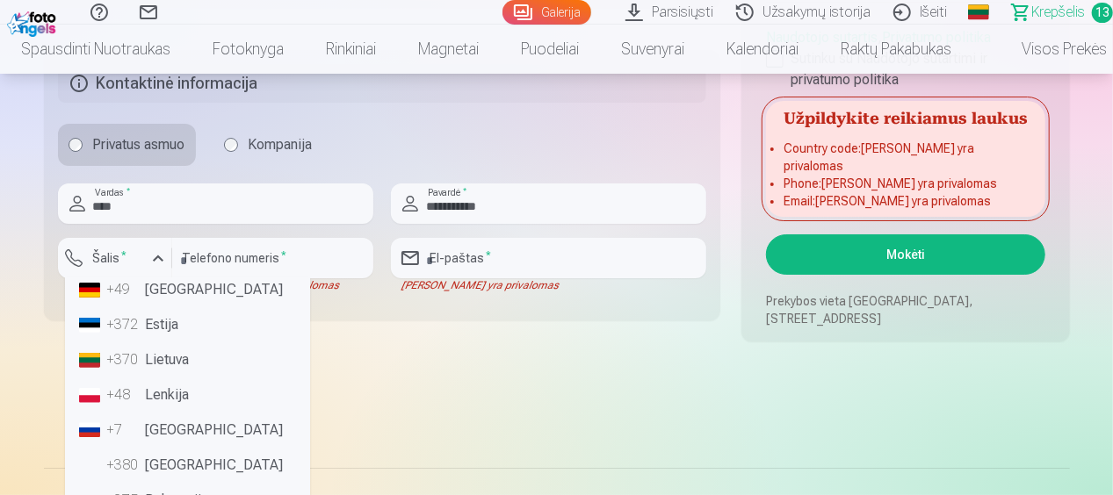
click at [160, 355] on li "+370 Lietuva" at bounding box center [187, 359] width 231 height 35
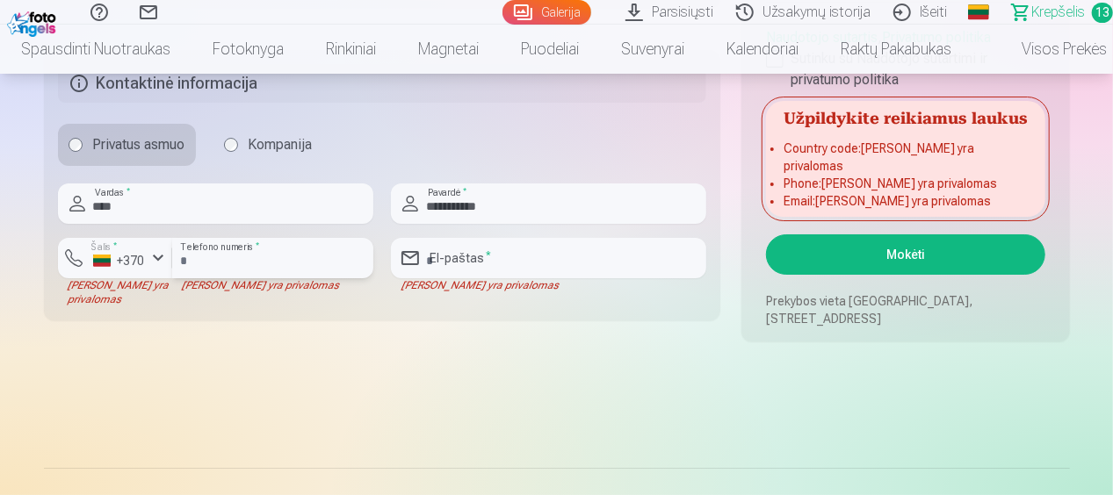
click at [225, 255] on input "number" at bounding box center [272, 258] width 201 height 40
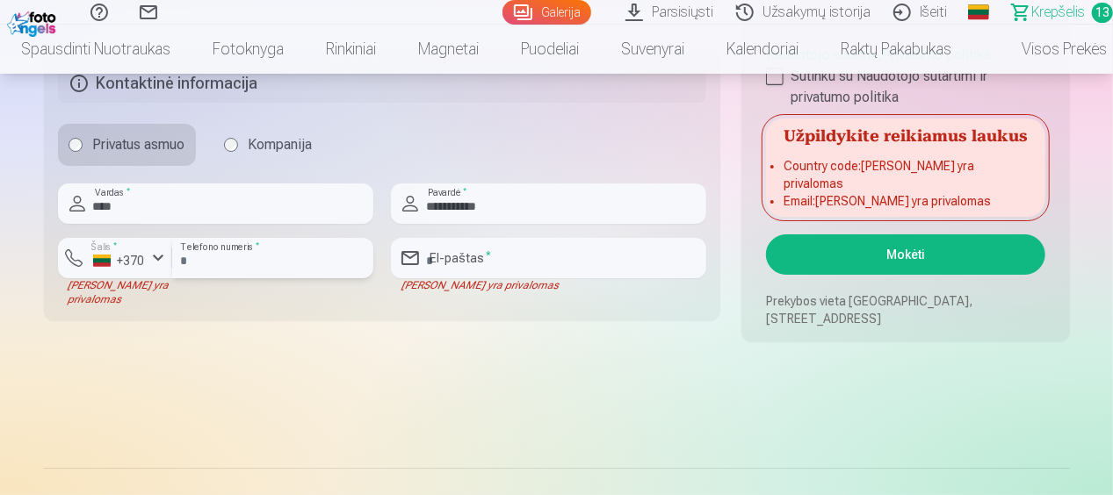
type input "********"
click at [506, 252] on input "email" at bounding box center [548, 258] width 315 height 40
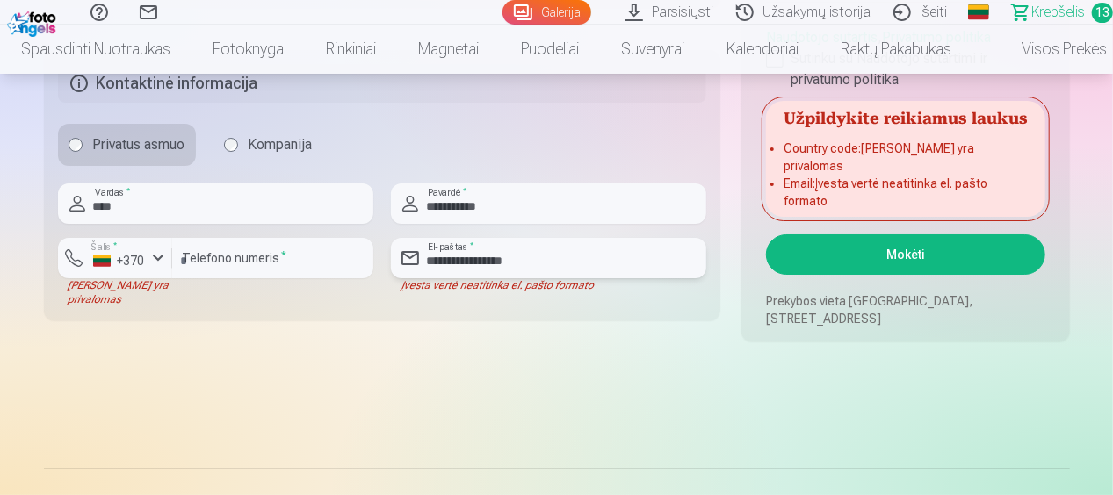
click at [539, 260] on input "**********" at bounding box center [548, 258] width 315 height 40
click at [544, 256] on input "**********" at bounding box center [548, 258] width 315 height 40
paste input "email"
click at [458, 258] on input "***" at bounding box center [548, 258] width 315 height 40
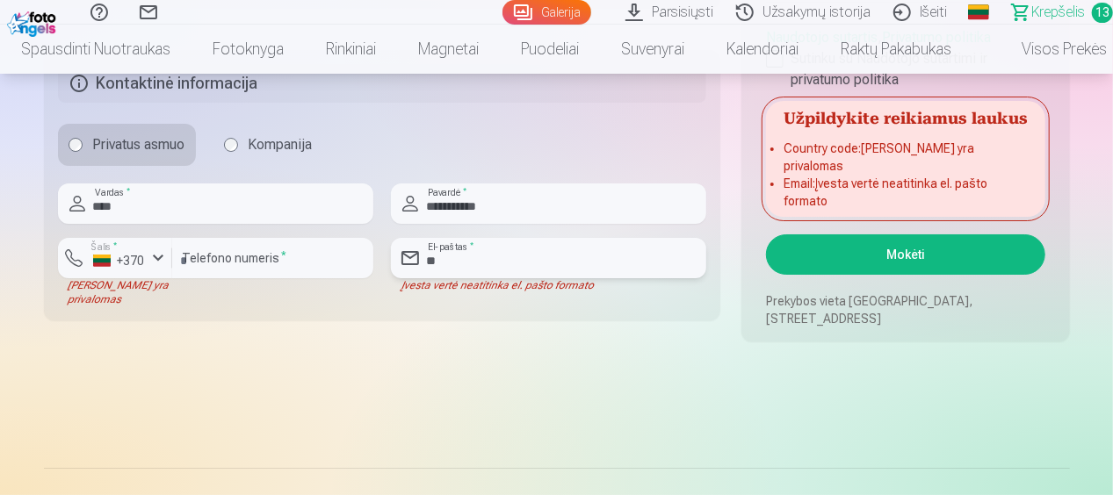
type input "*"
drag, startPoint x: 530, startPoint y: 264, endPoint x: 457, endPoint y: 314, distance: 89.1
click at [534, 244] on input "**********" at bounding box center [548, 258] width 315 height 40
paste input "*"
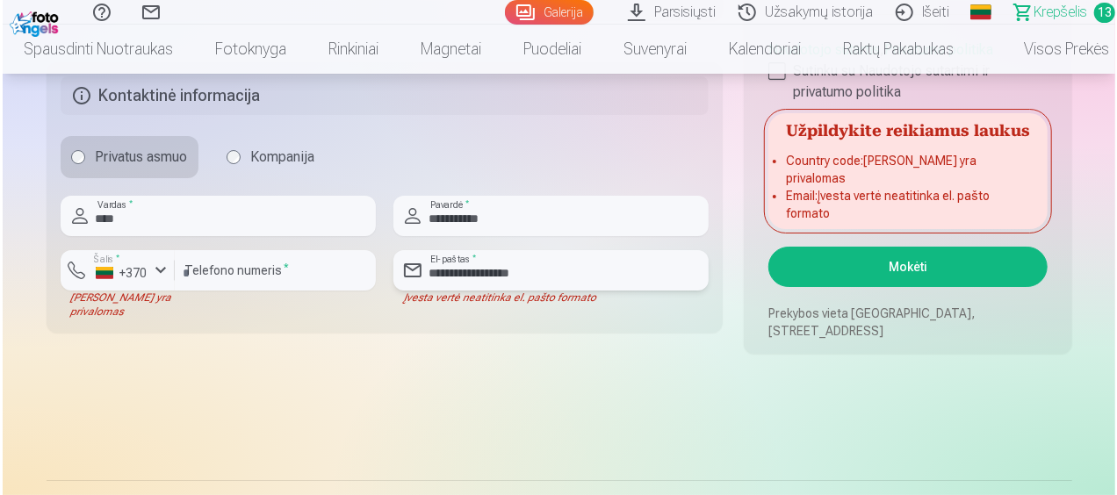
scroll to position [3161, 0]
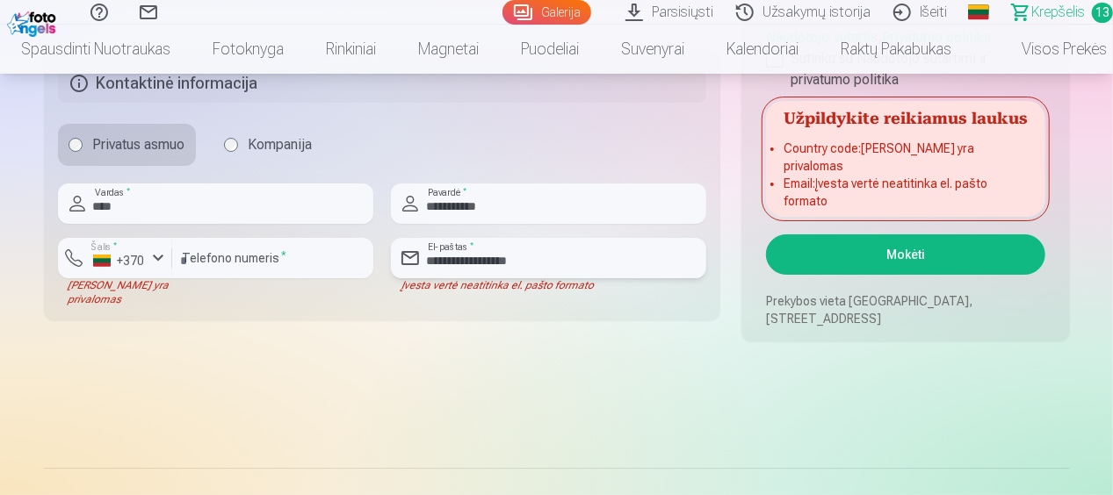
click at [544, 256] on input "**********" at bounding box center [548, 258] width 315 height 40
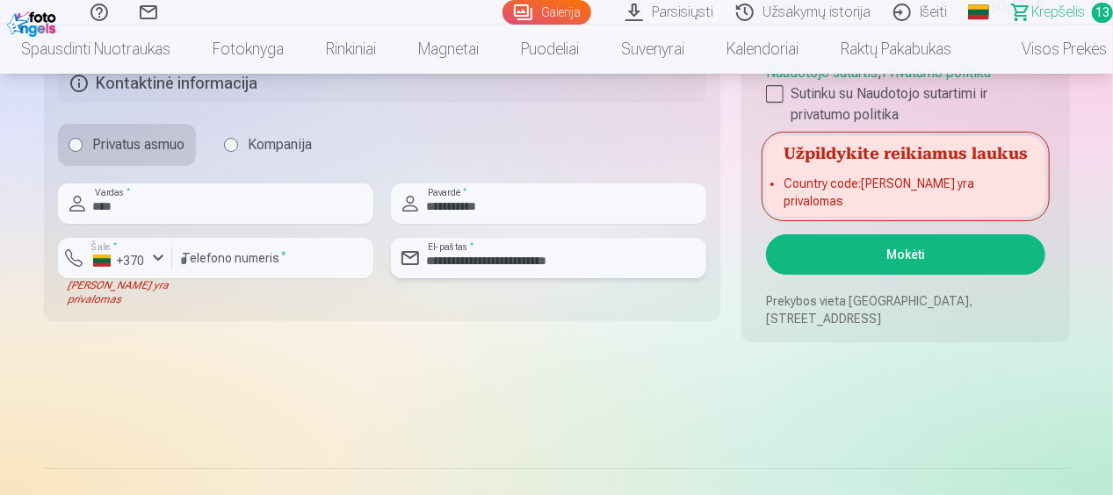
type input "**********"
click at [891, 247] on button "Mokėti" at bounding box center [905, 254] width 278 height 40
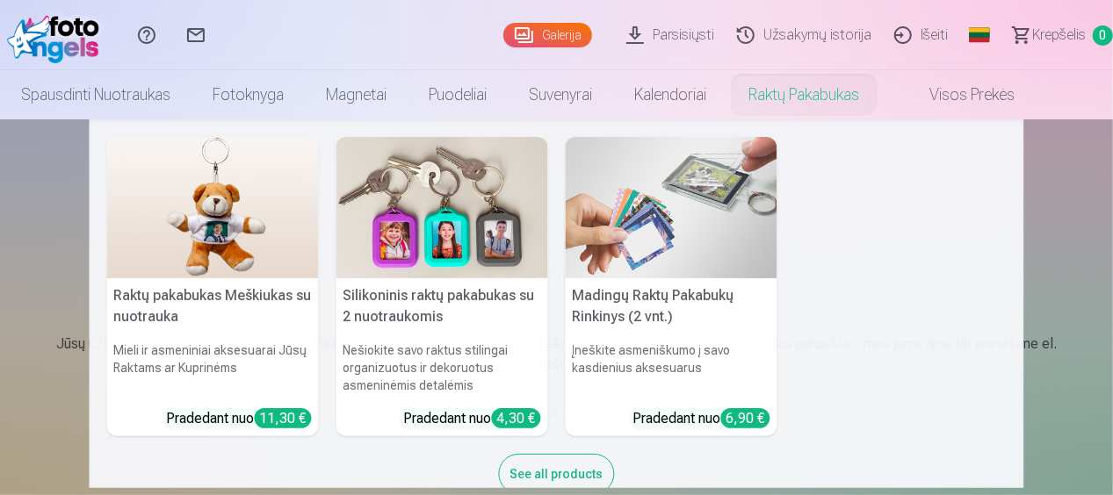
click at [840, 99] on link "Raktų pakabukas" at bounding box center [803, 94] width 153 height 49
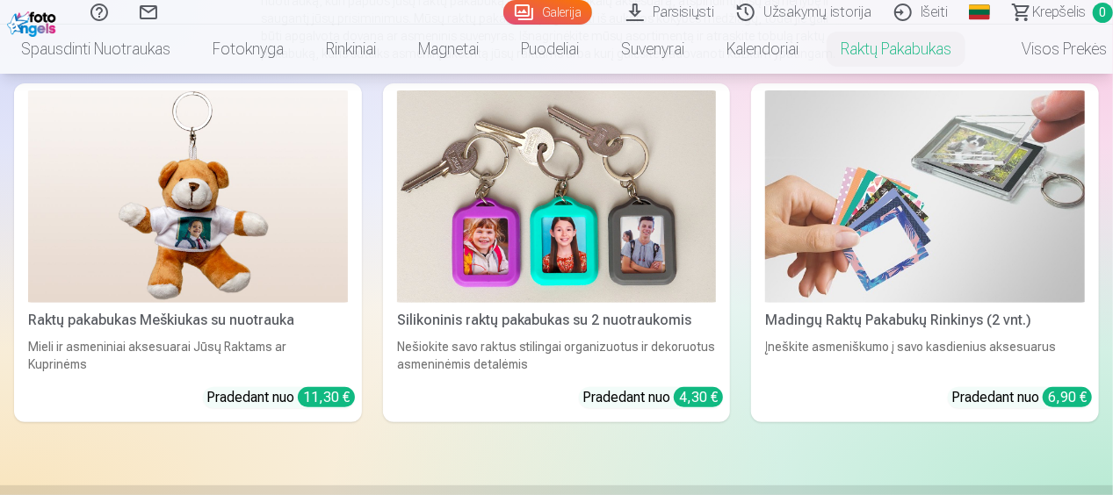
scroll to position [351, 0]
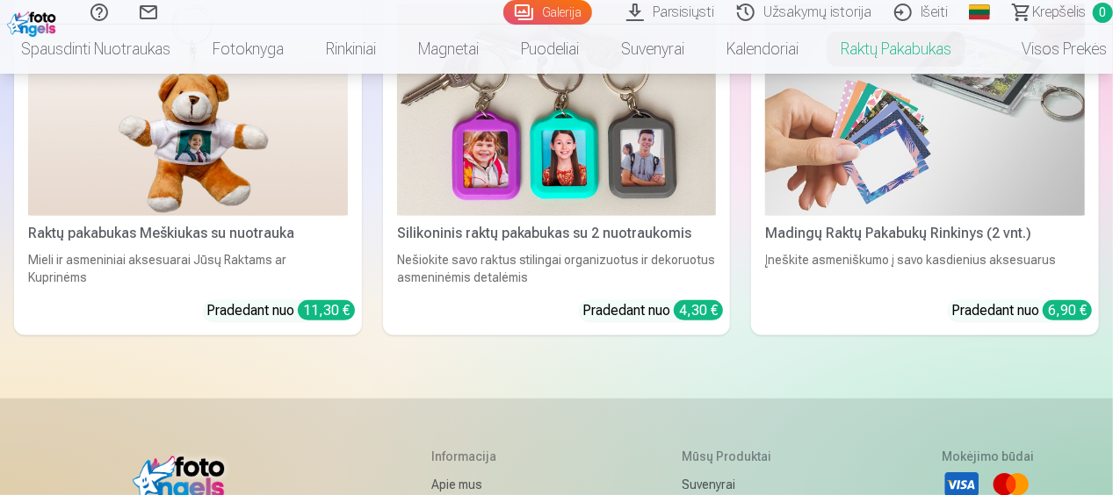
click at [611, 305] on div "Pradedant nuo 4,30 €" at bounding box center [652, 310] width 141 height 21
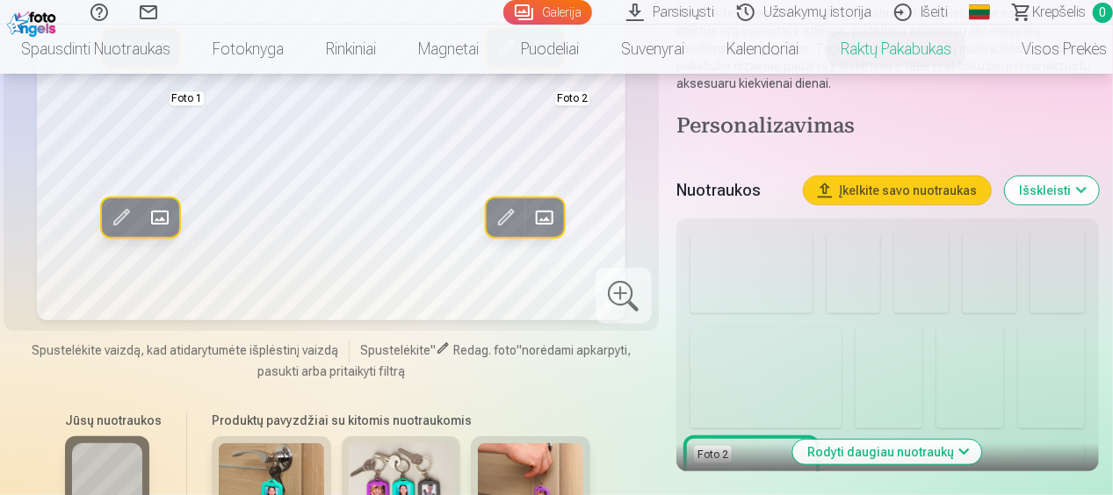
scroll to position [351, 0]
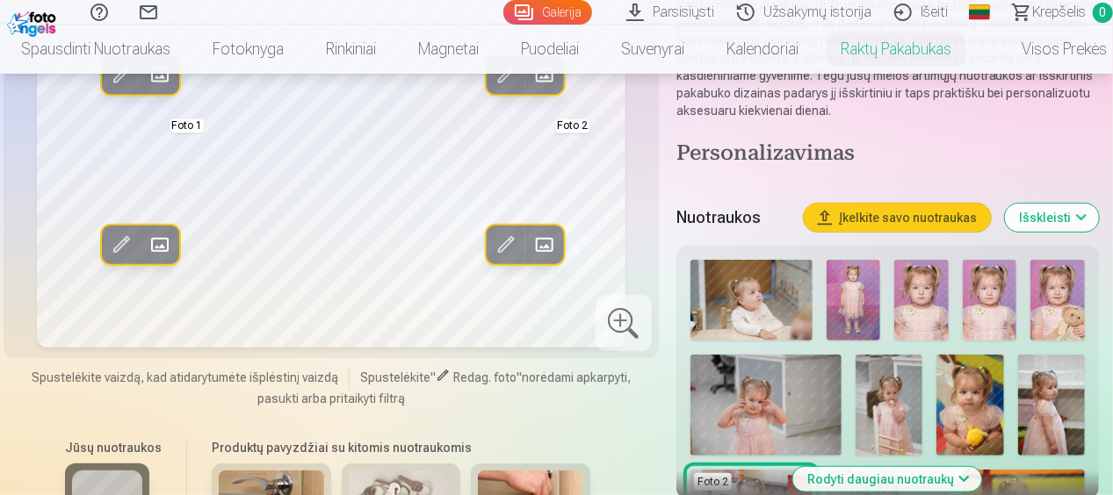
click at [955, 391] on img at bounding box center [969, 405] width 67 height 101
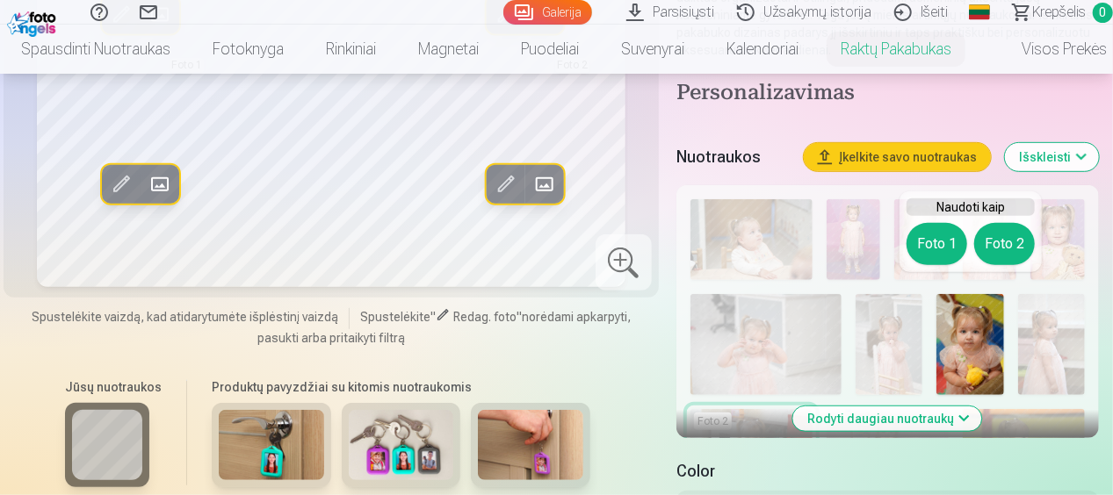
scroll to position [439, 0]
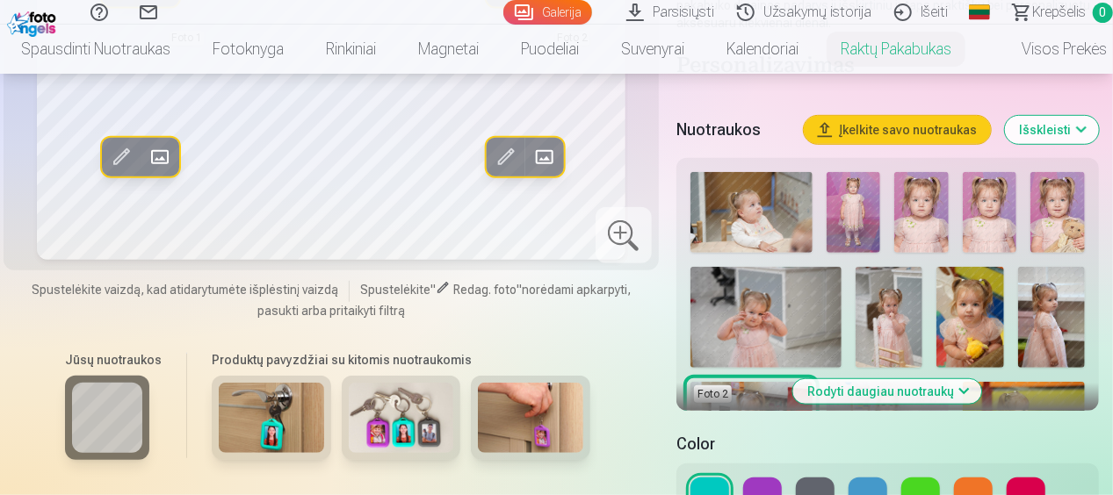
click at [876, 379] on button "Rodyti daugiau nuotraukų" at bounding box center [887, 391] width 189 height 25
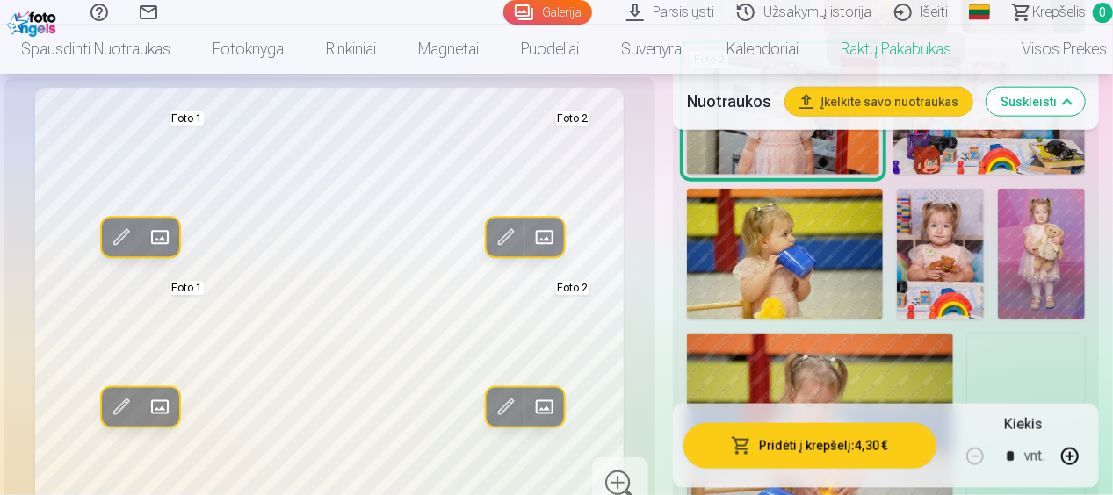
scroll to position [1054, 0]
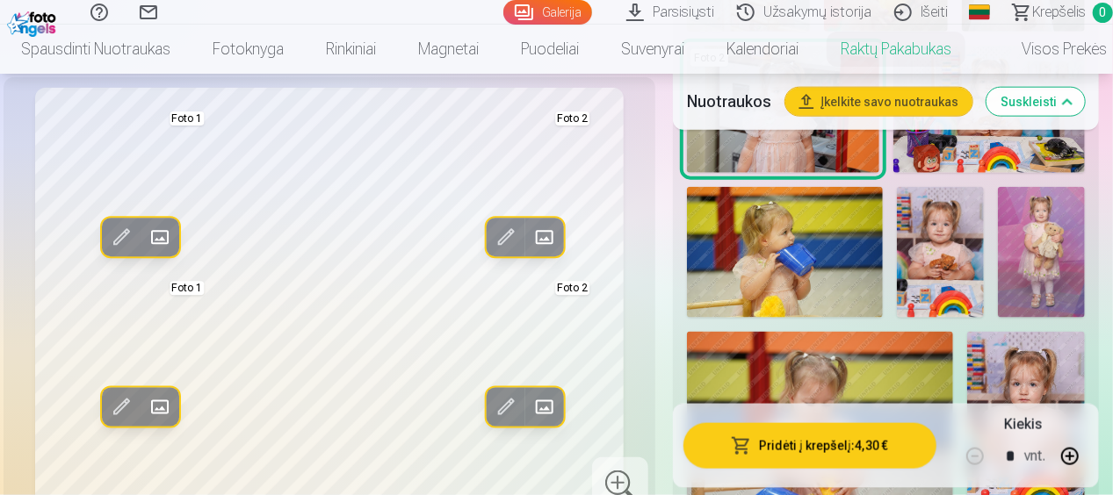
click at [940, 208] on img at bounding box center [940, 252] width 87 height 131
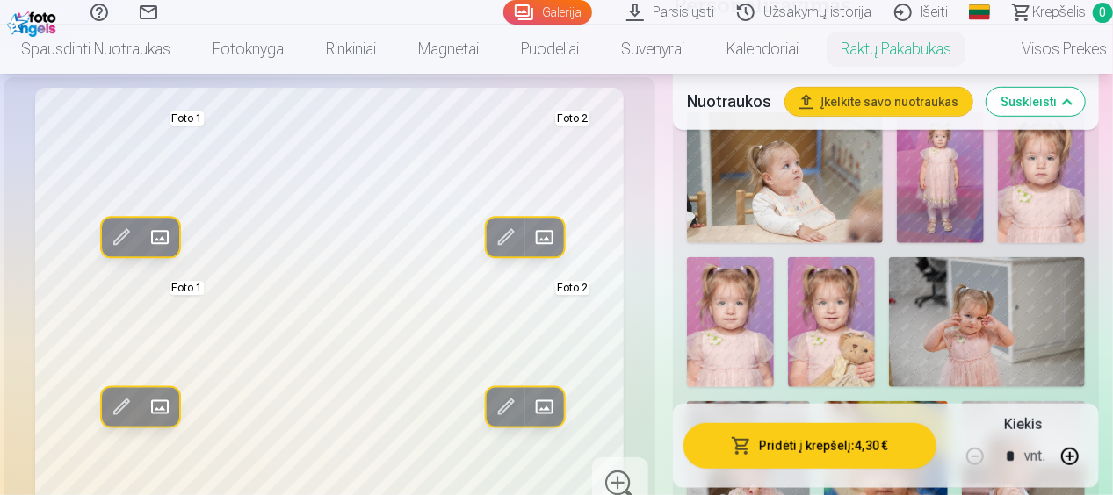
scroll to position [527, 0]
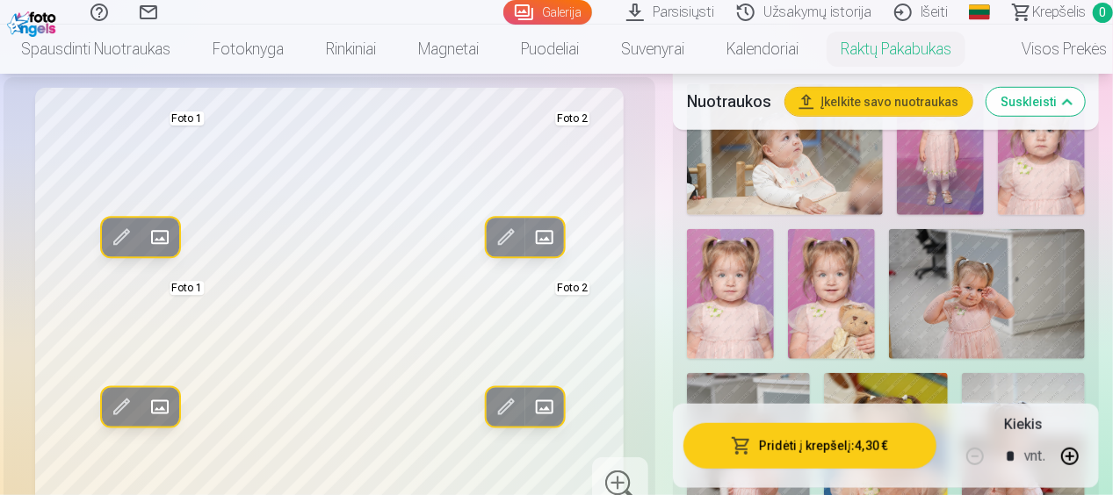
click at [845, 301] on img at bounding box center [831, 294] width 87 height 131
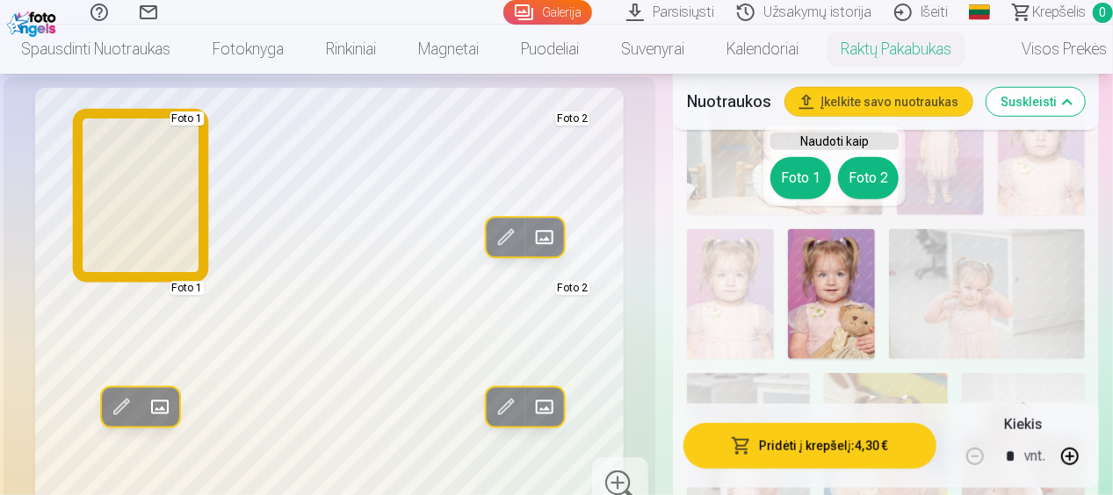
click at [801, 184] on button "Foto 1" at bounding box center [800, 178] width 61 height 42
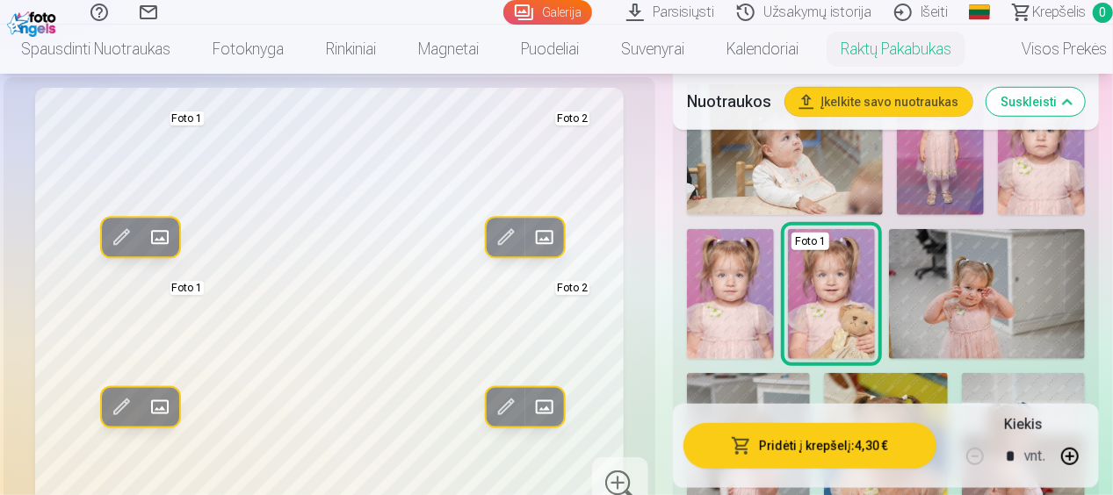
click at [1029, 271] on img at bounding box center [987, 294] width 196 height 131
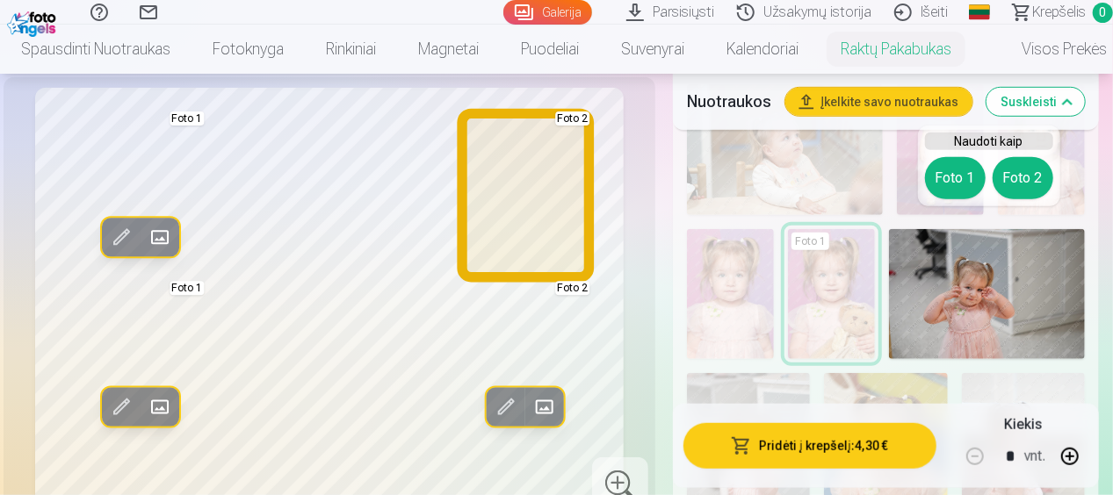
click at [1020, 176] on button "Foto 2" at bounding box center [1022, 178] width 61 height 42
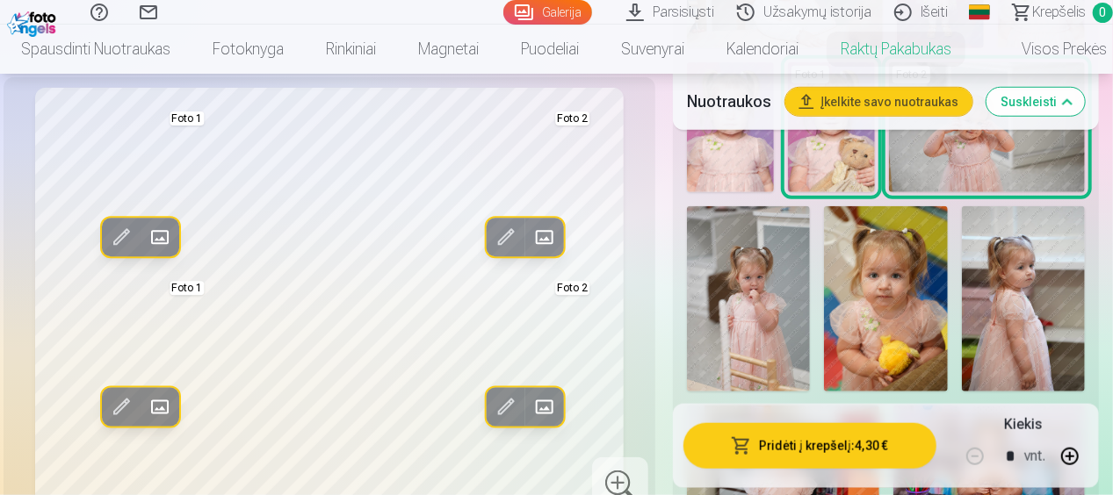
scroll to position [703, 0]
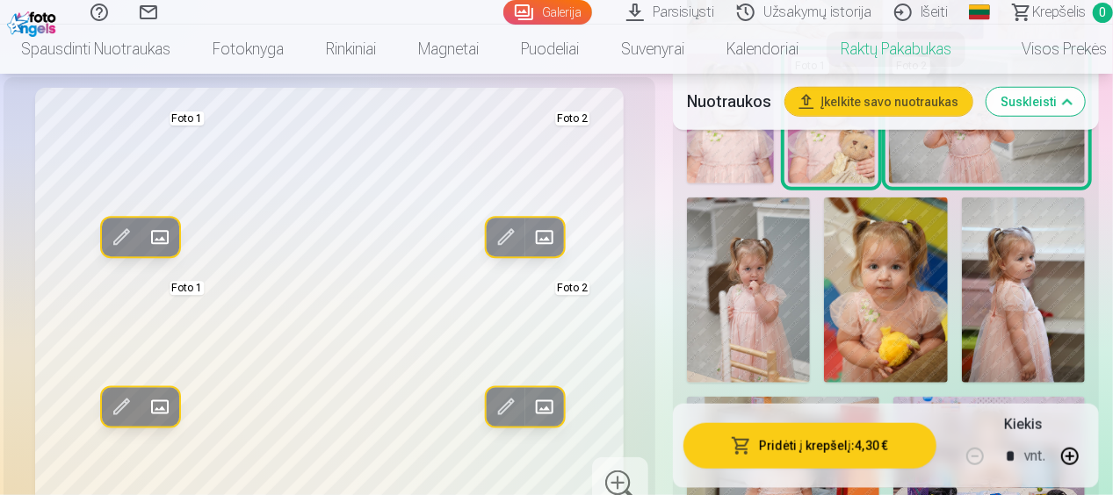
click at [904, 295] on img at bounding box center [885, 290] width 123 height 185
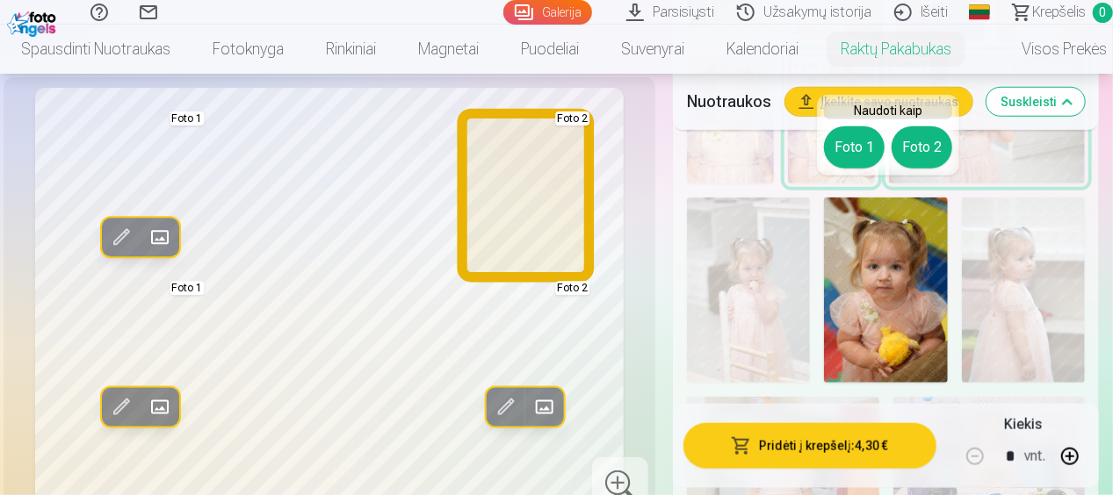
click at [916, 149] on button "Foto 2" at bounding box center [921, 147] width 61 height 42
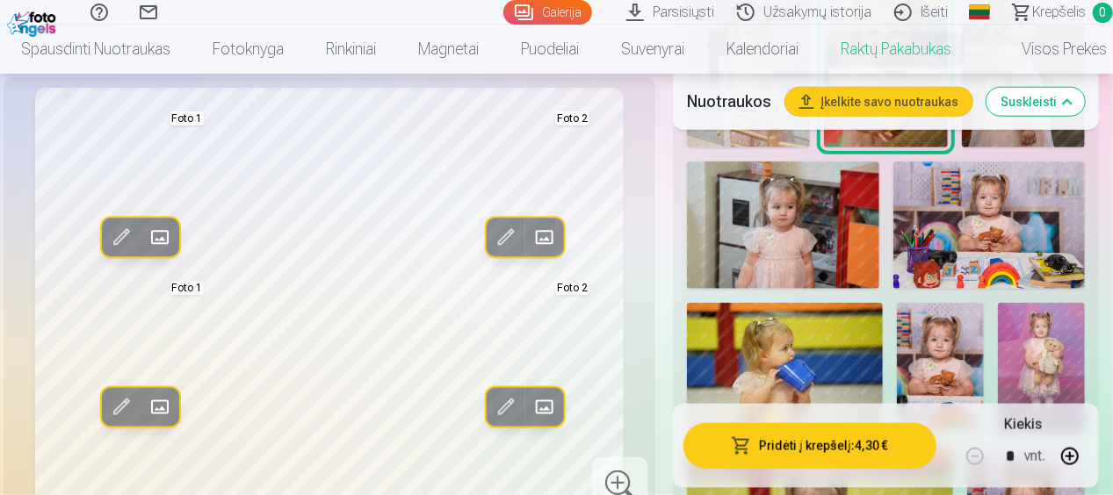
scroll to position [966, 0]
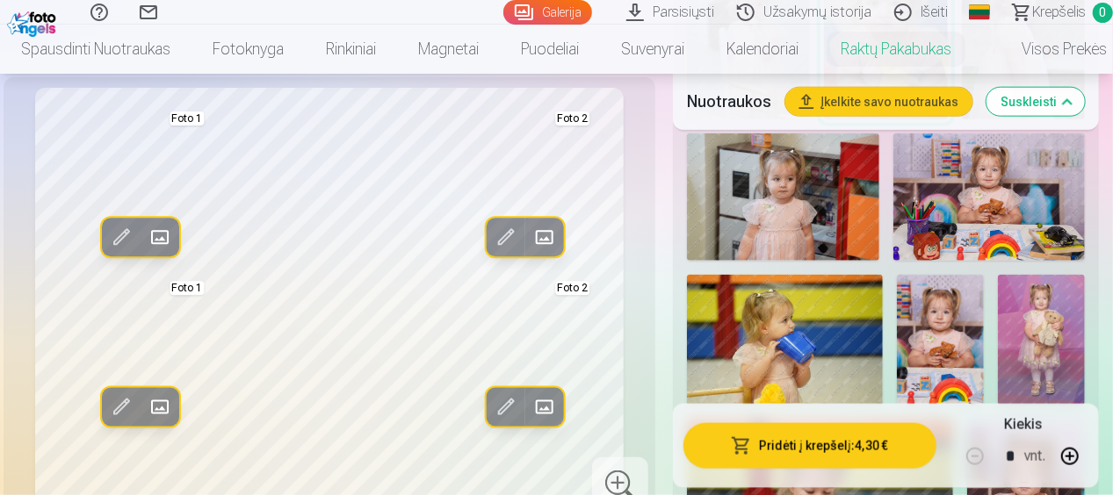
click at [986, 165] on img at bounding box center [989, 197] width 192 height 128
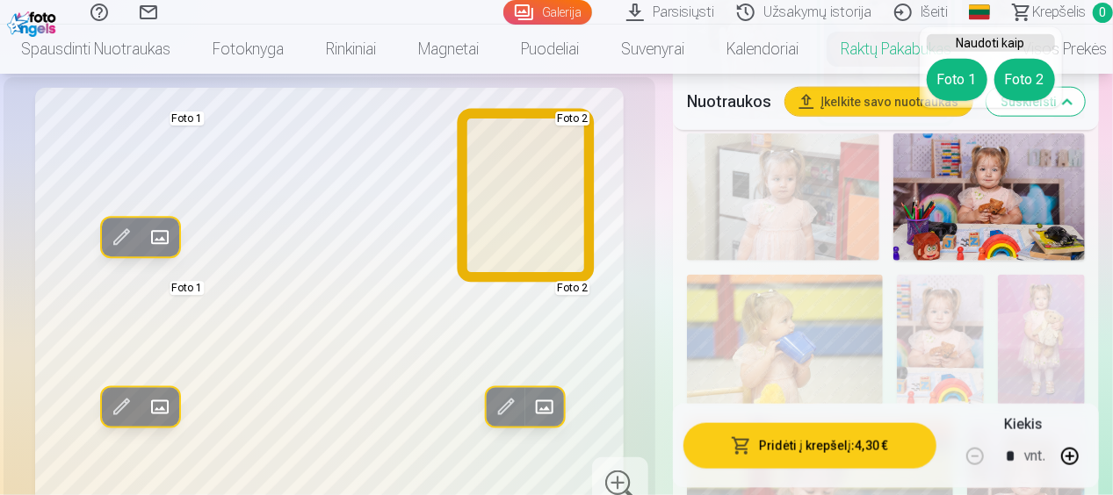
click at [1026, 76] on button "Foto 2" at bounding box center [1024, 80] width 61 height 42
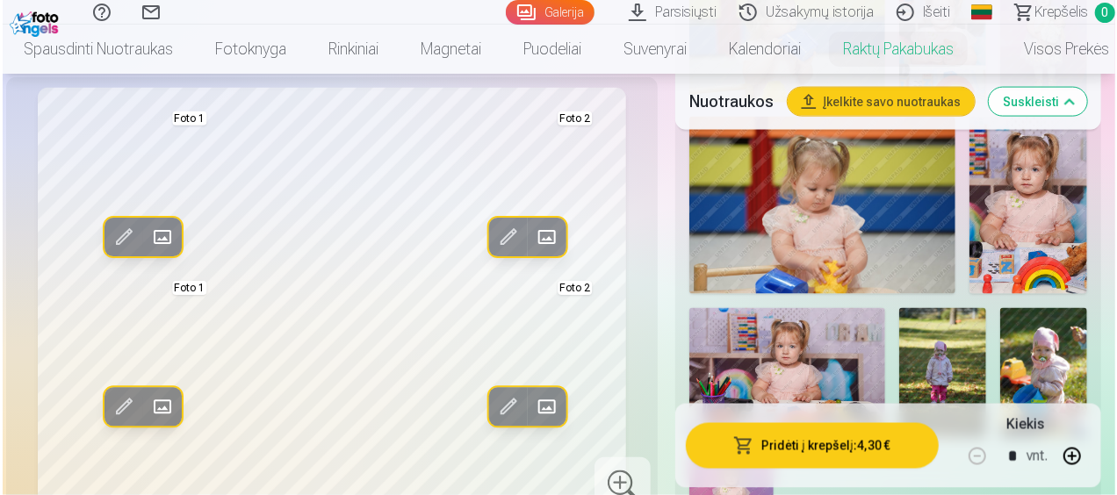
scroll to position [1317, 0]
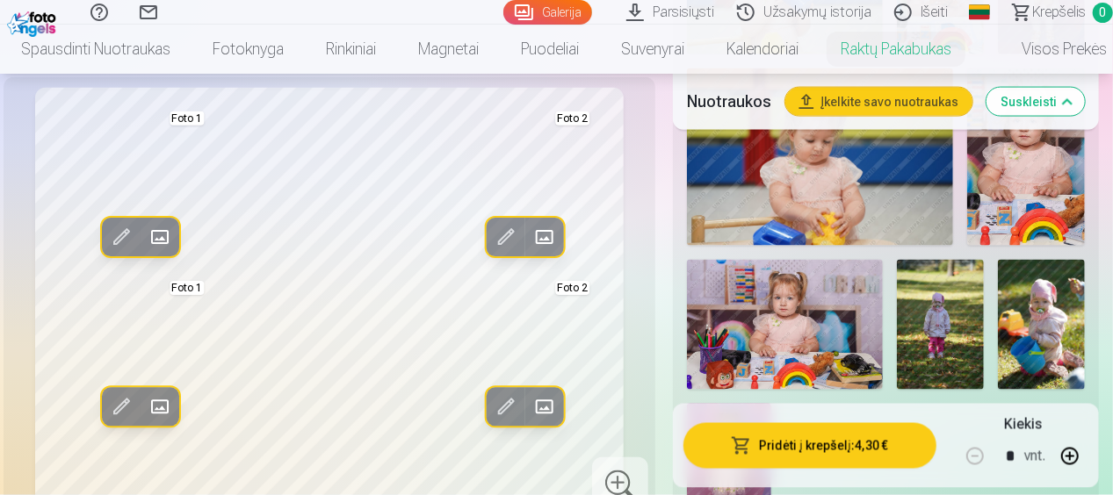
click at [797, 447] on button "Pridėti į krepšelį : 4,30 €" at bounding box center [809, 446] width 253 height 46
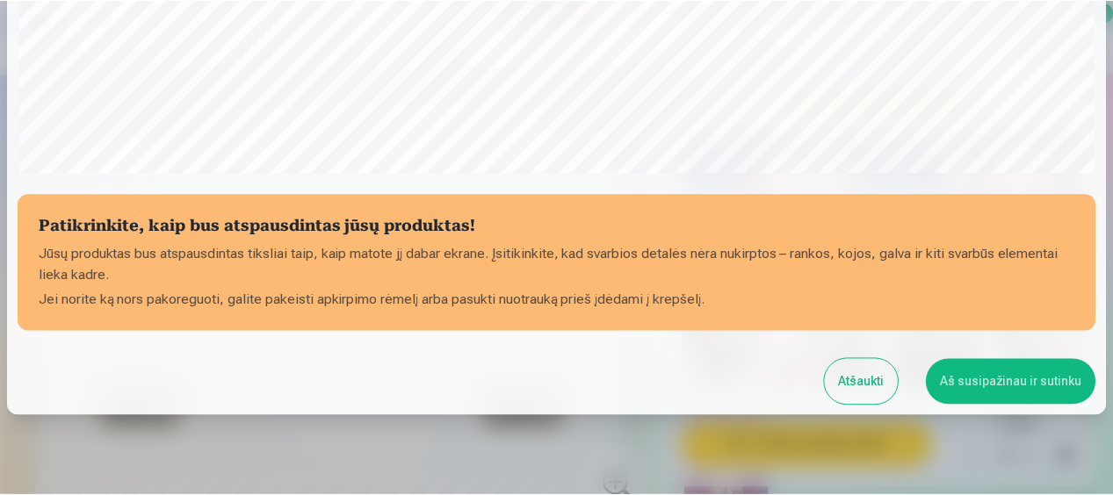
scroll to position [706, 0]
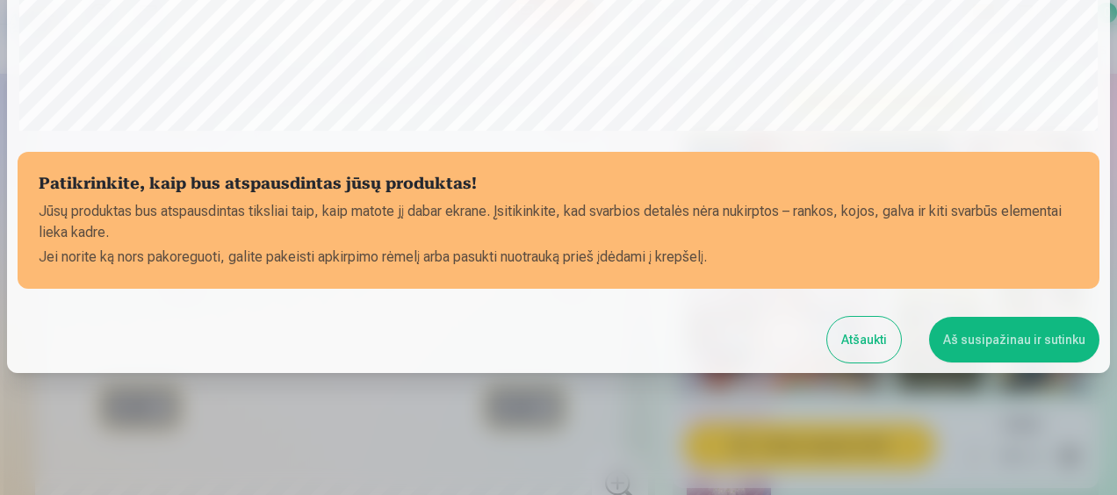
click at [1043, 346] on button "Aš susipažinau ir sutinku" at bounding box center [1014, 340] width 170 height 46
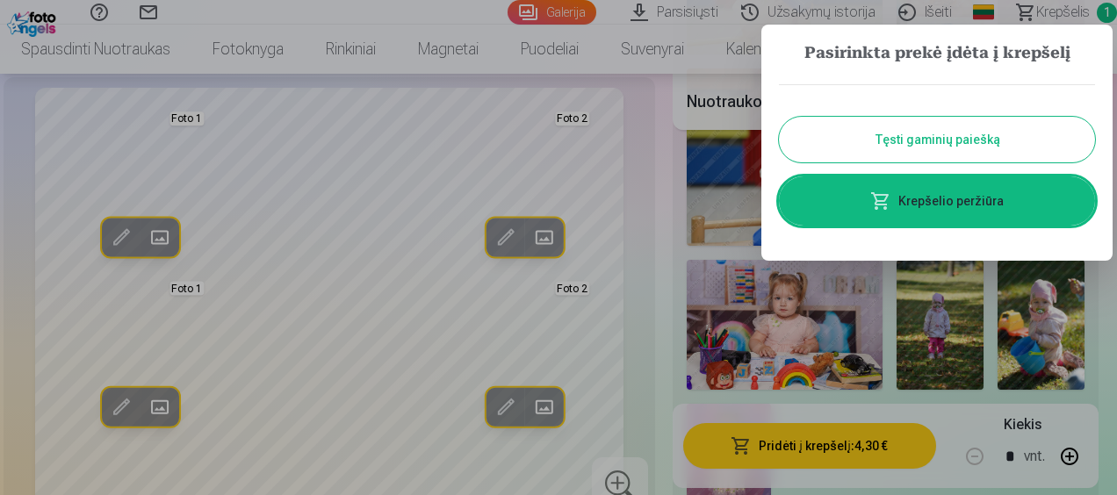
click at [924, 137] on button "Tęsti gaminių paiešką" at bounding box center [937, 140] width 316 height 46
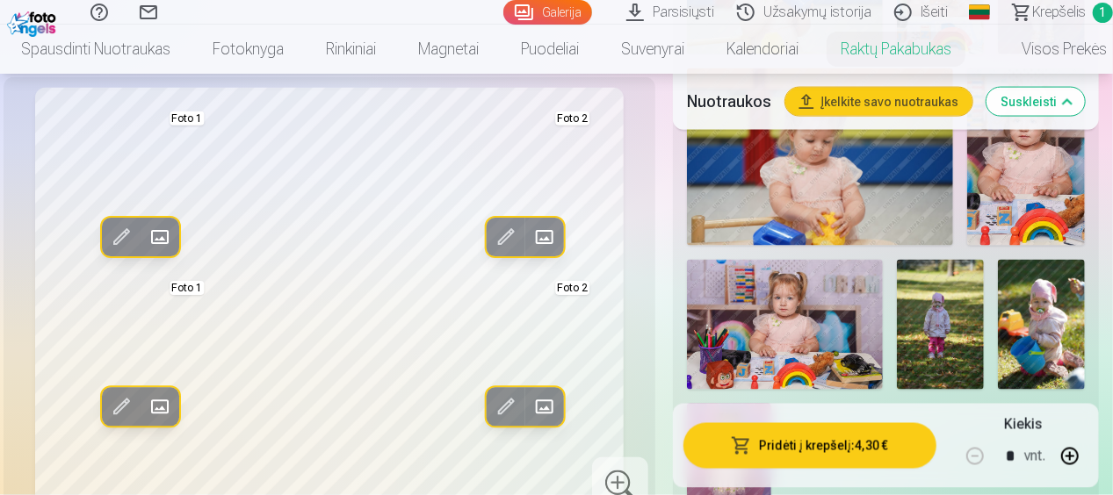
click at [1051, 9] on span "Krepšelis" at bounding box center [1059, 12] width 54 height 21
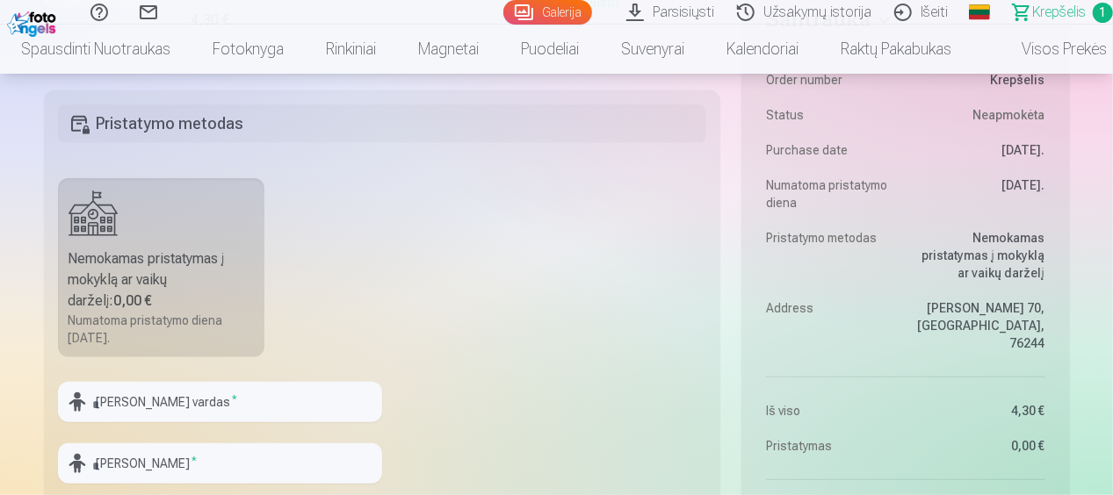
scroll to position [615, 0]
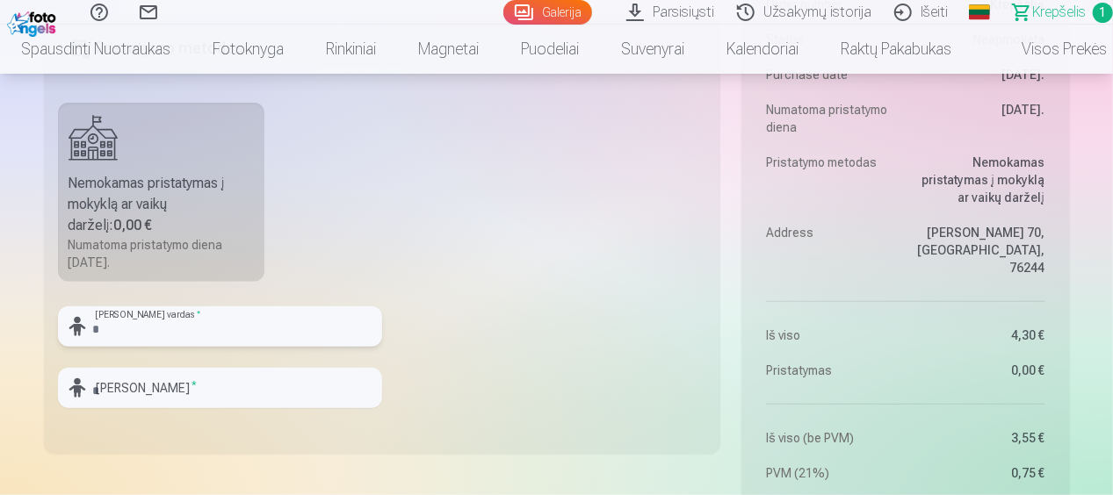
click at [192, 329] on input "text" at bounding box center [220, 326] width 324 height 40
type input "******"
type input "**********"
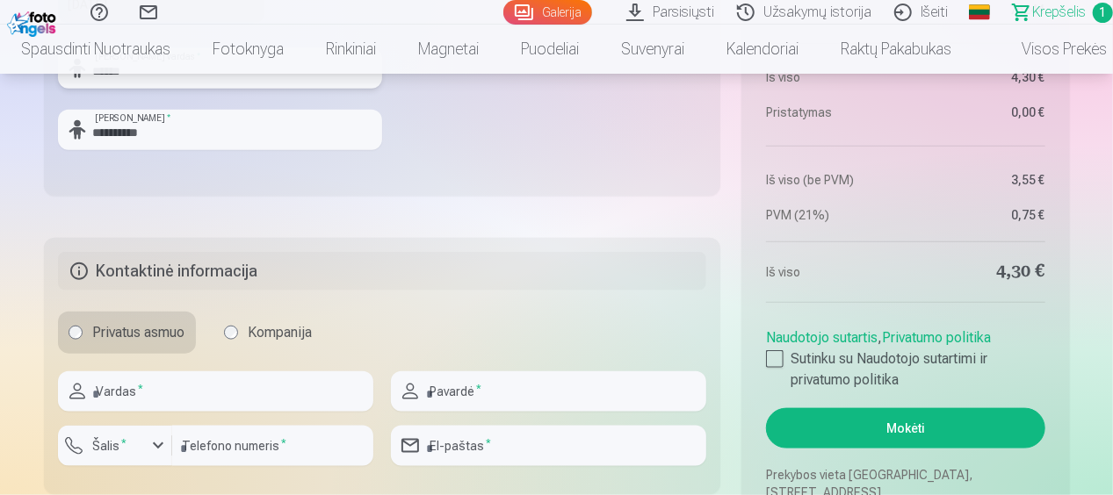
scroll to position [878, 0]
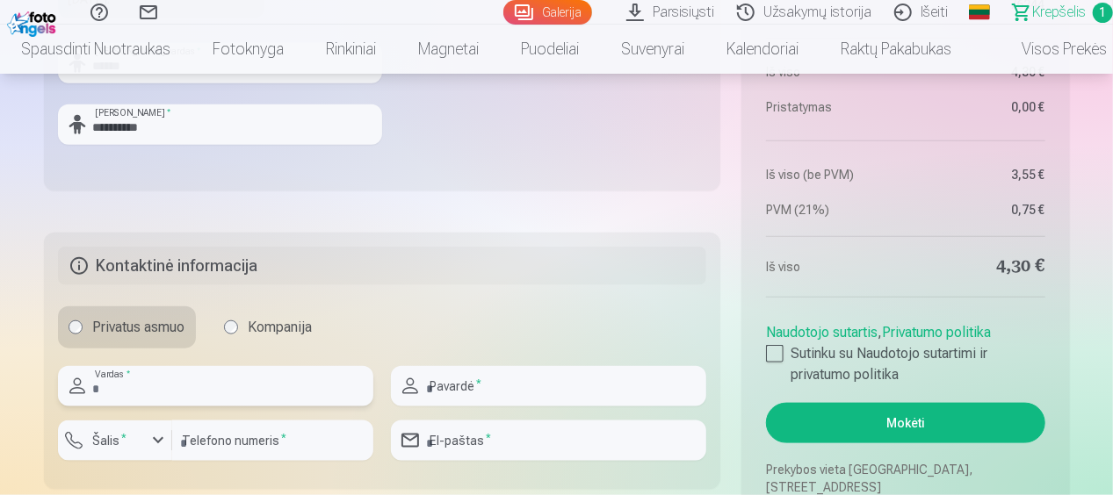
click at [134, 388] on input "text" at bounding box center [215, 386] width 315 height 40
type input "****"
click at [443, 379] on input "text" at bounding box center [548, 386] width 315 height 40
type input "**********"
click at [158, 436] on div "button" at bounding box center [158, 440] width 21 height 21
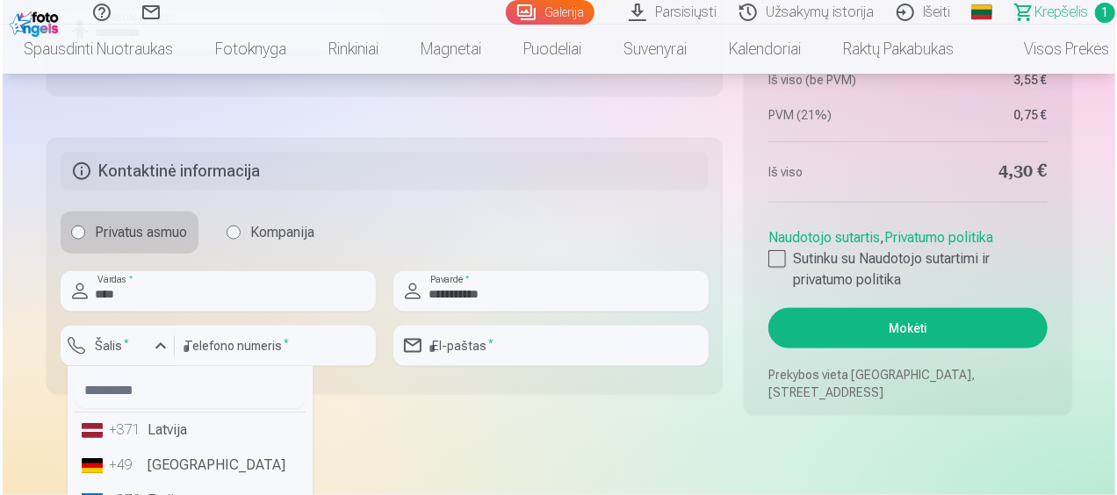
scroll to position [88, 0]
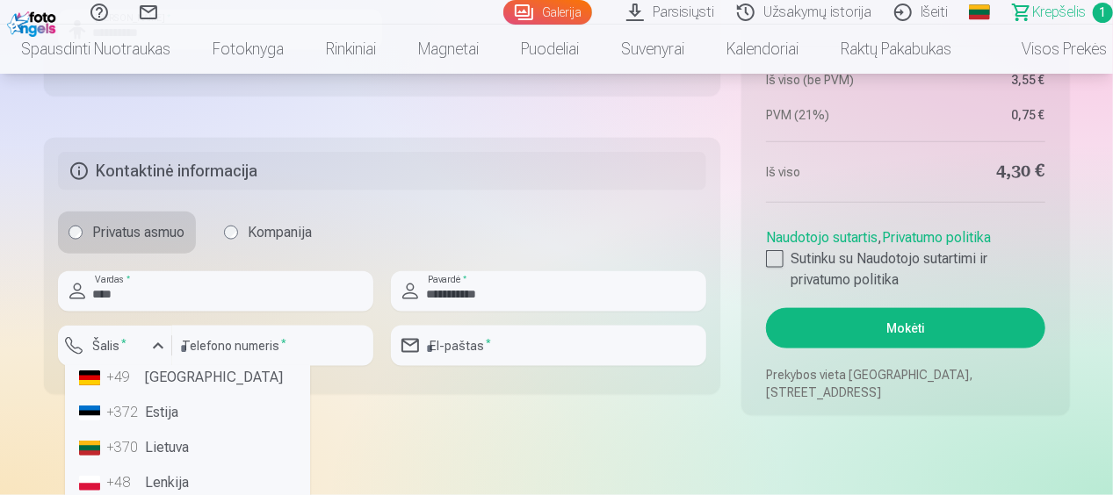
click at [164, 441] on li "+370 Lietuva" at bounding box center [187, 447] width 231 height 35
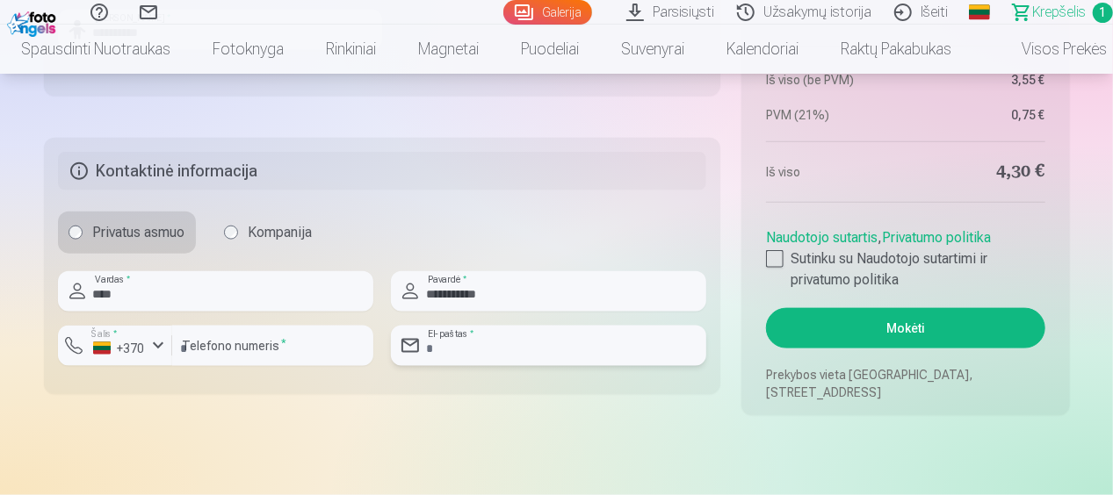
click at [460, 343] on input "email" at bounding box center [548, 346] width 315 height 40
paste input "email"
type input "*"
click at [472, 348] on input "*" at bounding box center [548, 346] width 315 height 40
click at [518, 350] on input "**********" at bounding box center [548, 346] width 315 height 40
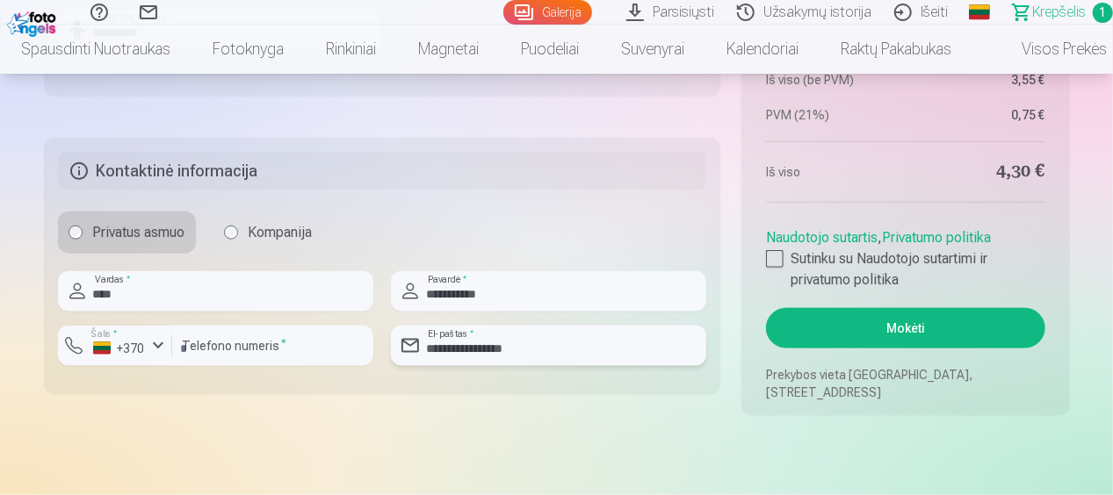
click at [541, 344] on input "**********" at bounding box center [548, 346] width 315 height 40
drag, startPoint x: 541, startPoint y: 344, endPoint x: 518, endPoint y: 350, distance: 23.4
click at [518, 350] on input "**********" at bounding box center [548, 346] width 315 height 40
click at [523, 342] on input "**********" at bounding box center [548, 346] width 315 height 40
click at [525, 350] on input "**********" at bounding box center [548, 346] width 315 height 40
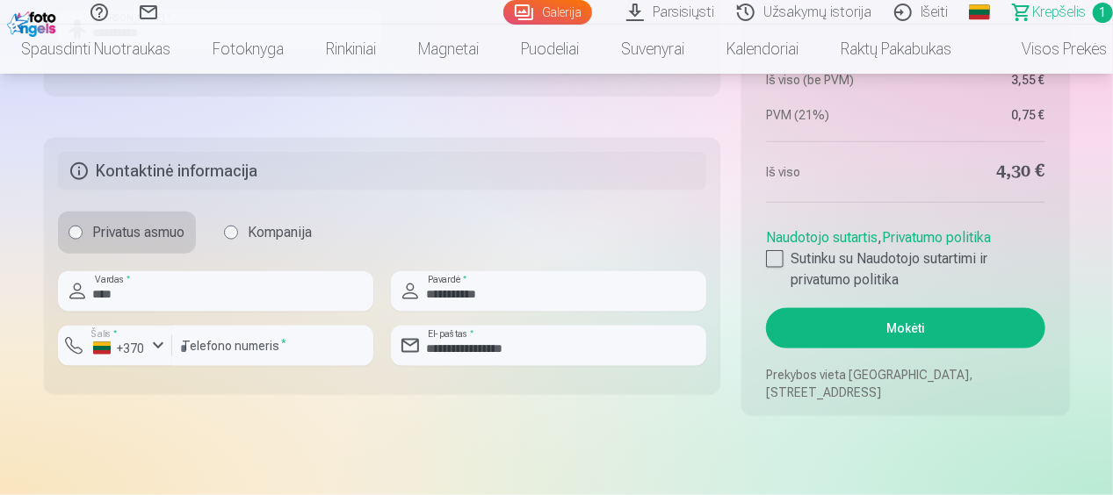
drag, startPoint x: 474, startPoint y: 441, endPoint x: 479, endPoint y: 422, distance: 19.2
click at [534, 351] on input "**********" at bounding box center [548, 346] width 315 height 40
paste input "*"
type input "**********"
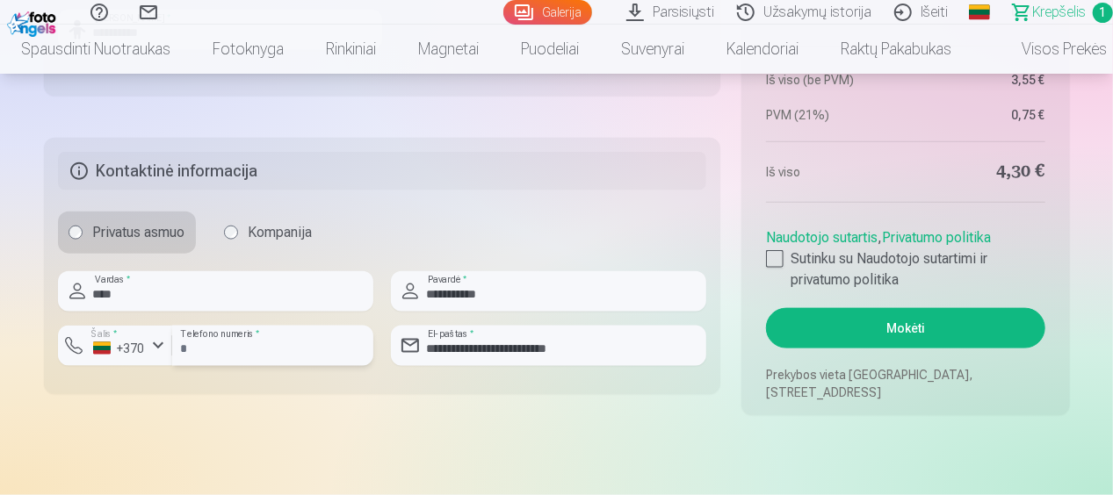
click at [205, 341] on input "number" at bounding box center [272, 346] width 201 height 40
type input "********"
click at [776, 257] on div at bounding box center [775, 259] width 18 height 18
click at [849, 329] on button "Mokėti" at bounding box center [905, 328] width 278 height 40
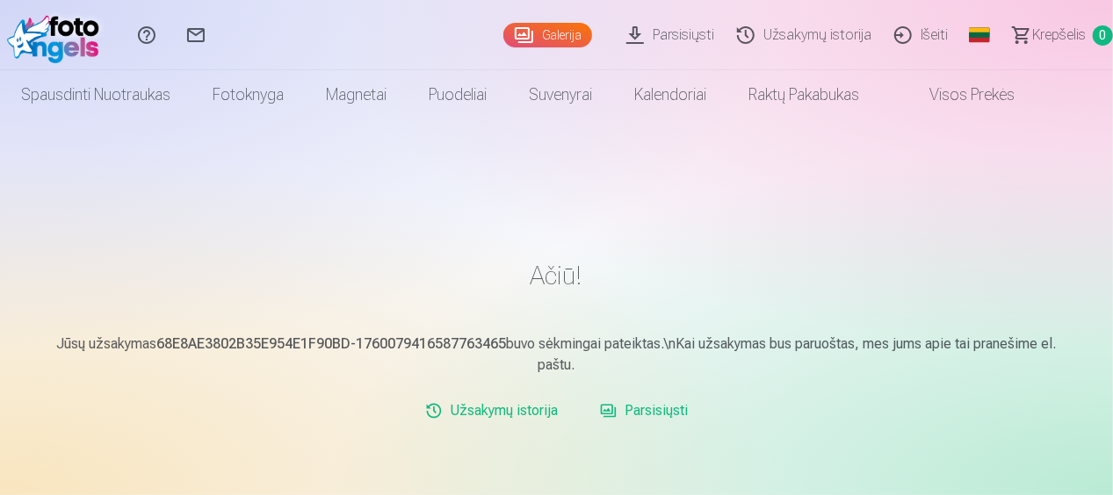
click at [932, 23] on link "Išeiti" at bounding box center [923, 35] width 76 height 70
